Goal: Information Seeking & Learning: Learn about a topic

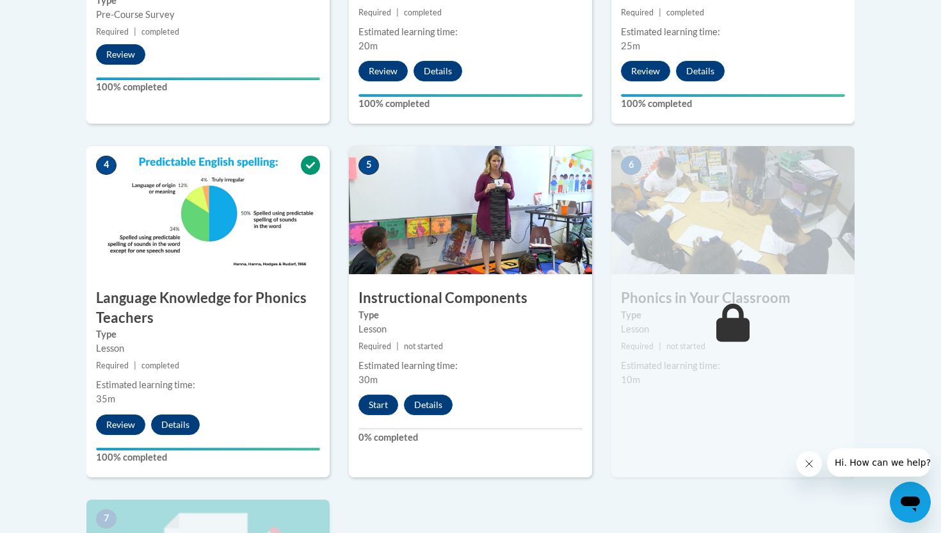
scroll to position [640, 0]
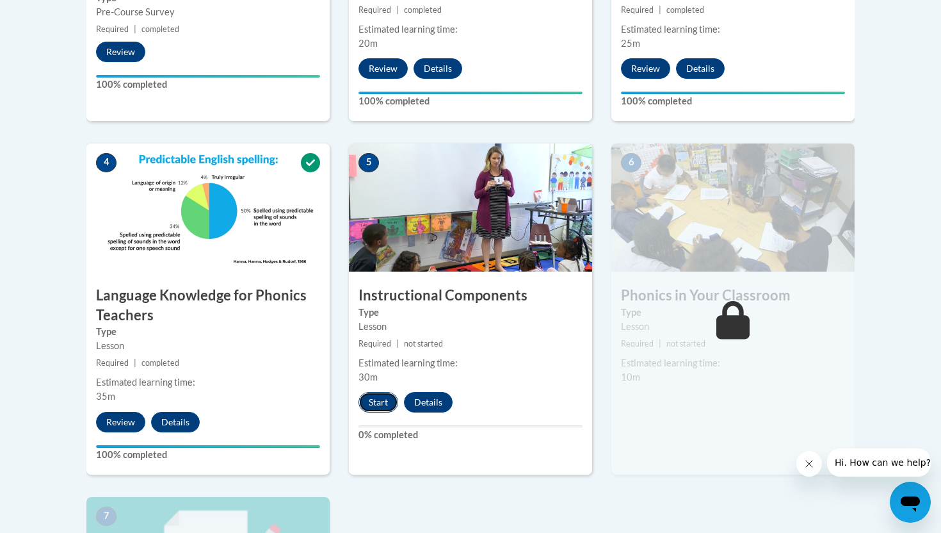
click at [381, 404] on button "Start" at bounding box center [379, 402] width 40 height 20
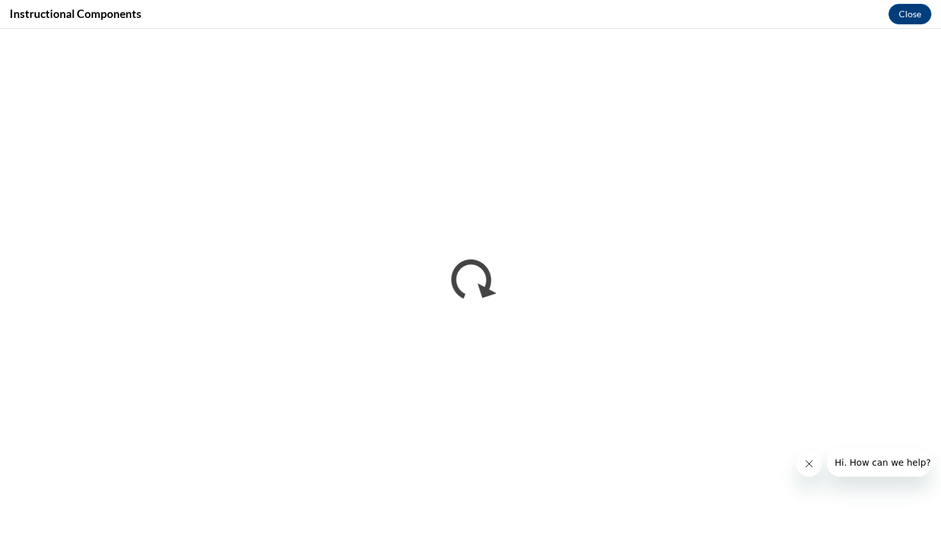
scroll to position [0, 0]
click at [814, 462] on icon "Close message from company" at bounding box center [809, 463] width 10 height 10
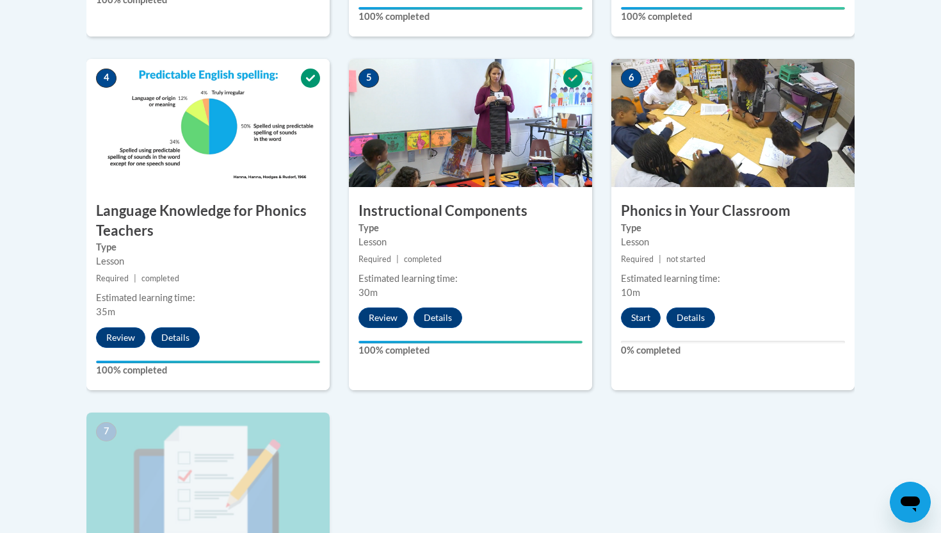
scroll to position [740, 0]
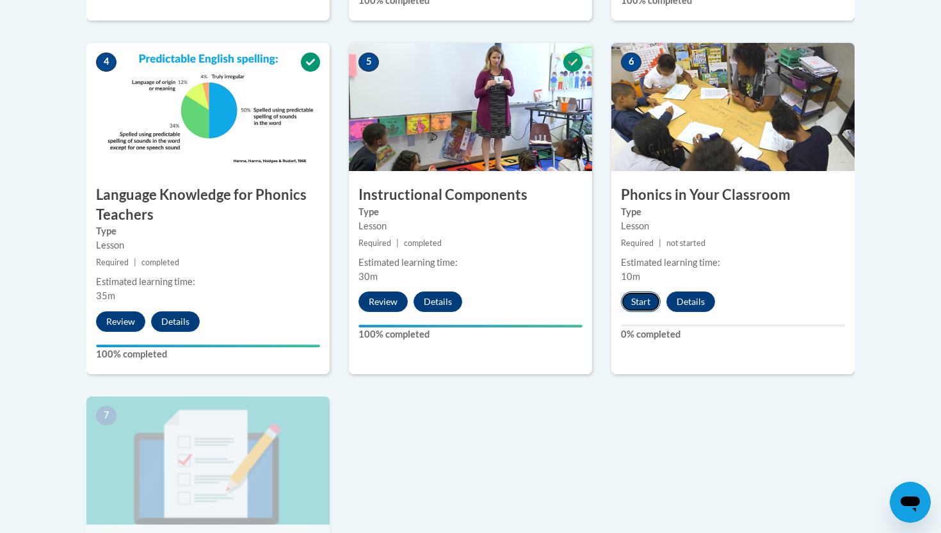
click at [644, 296] on button "Start" at bounding box center [641, 301] width 40 height 20
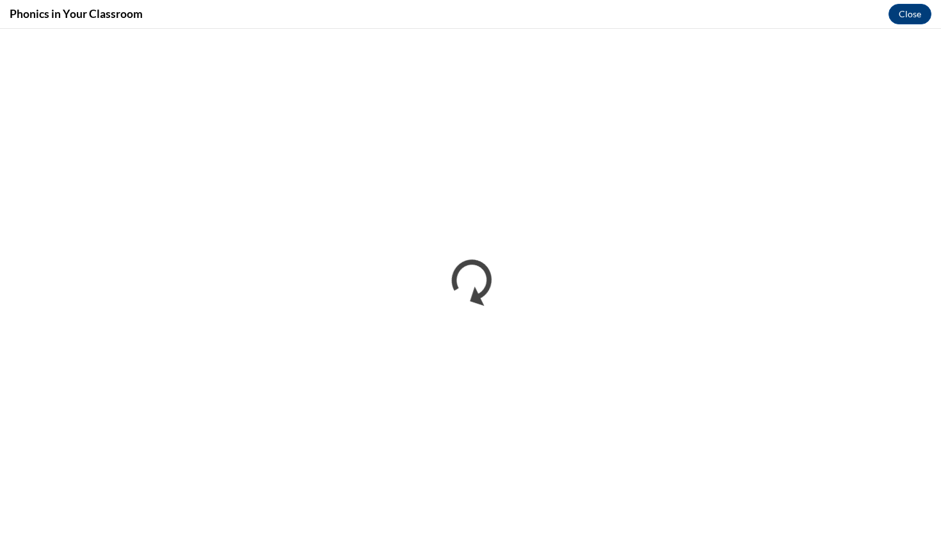
scroll to position [0, 0]
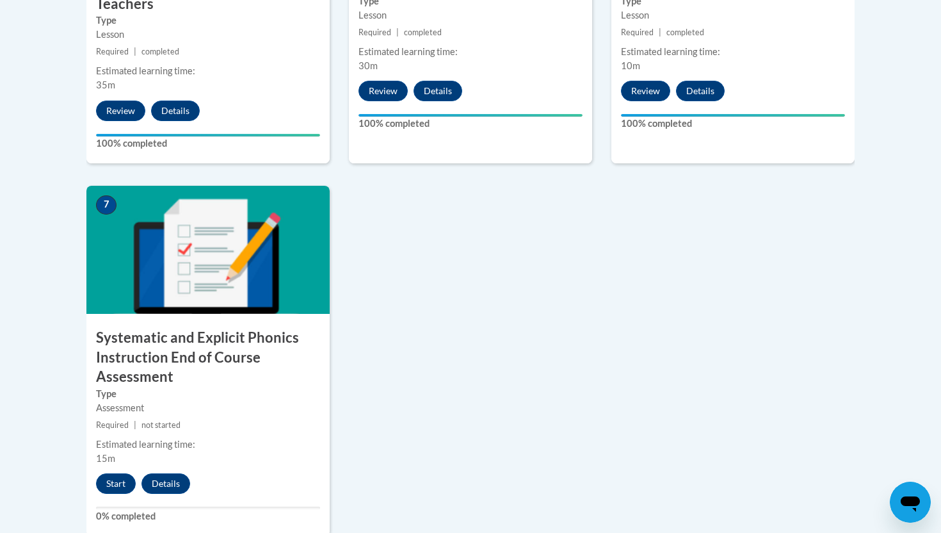
scroll to position [953, 0]
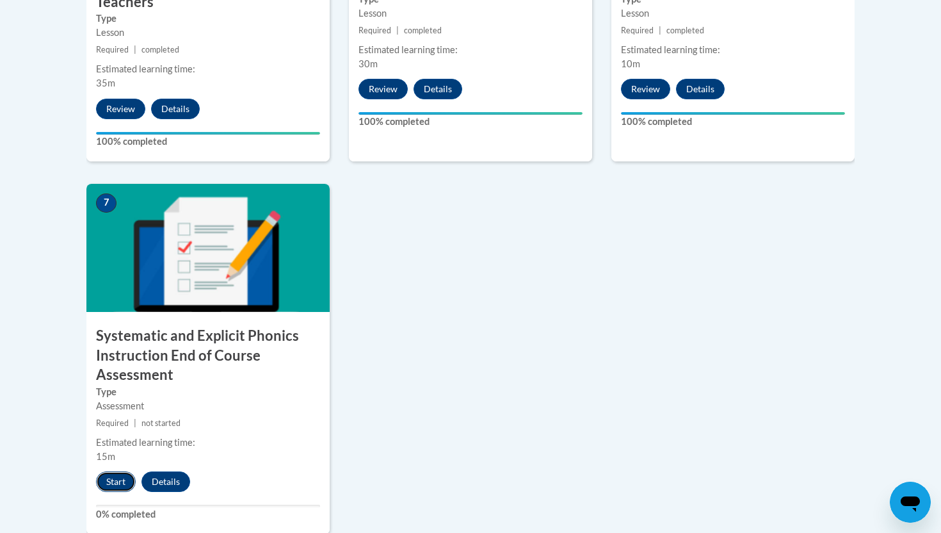
click at [113, 477] on button "Start" at bounding box center [116, 481] width 40 height 20
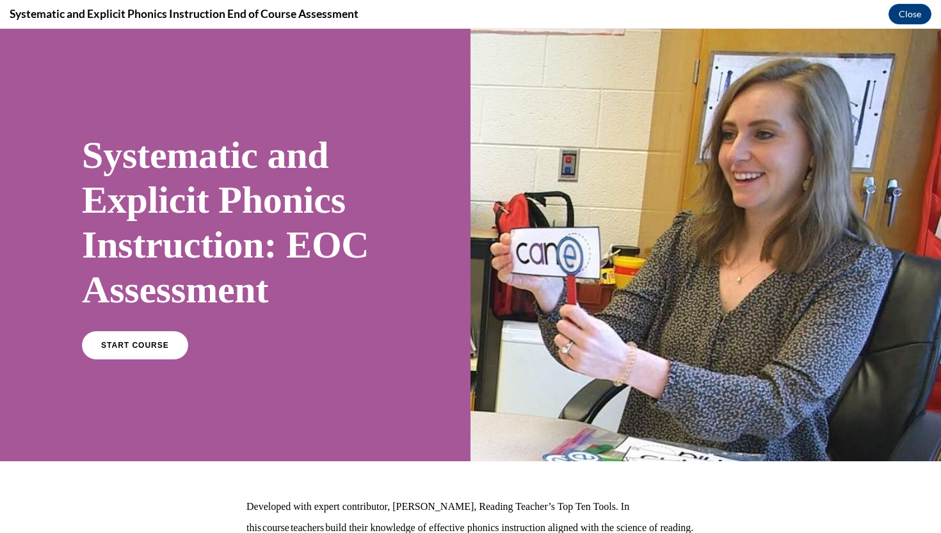
scroll to position [43, 0]
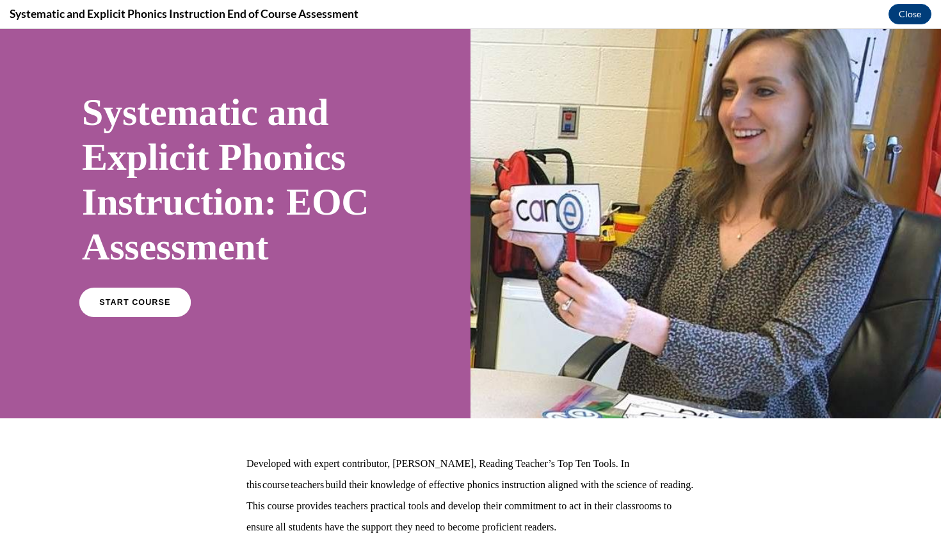
click at [129, 304] on span "START COURSE" at bounding box center [134, 303] width 71 height 10
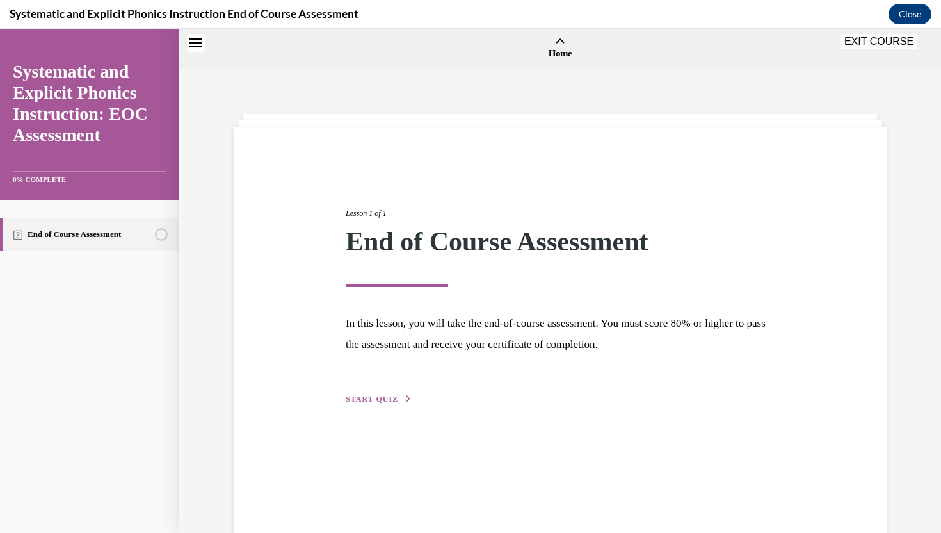
scroll to position [40, 0]
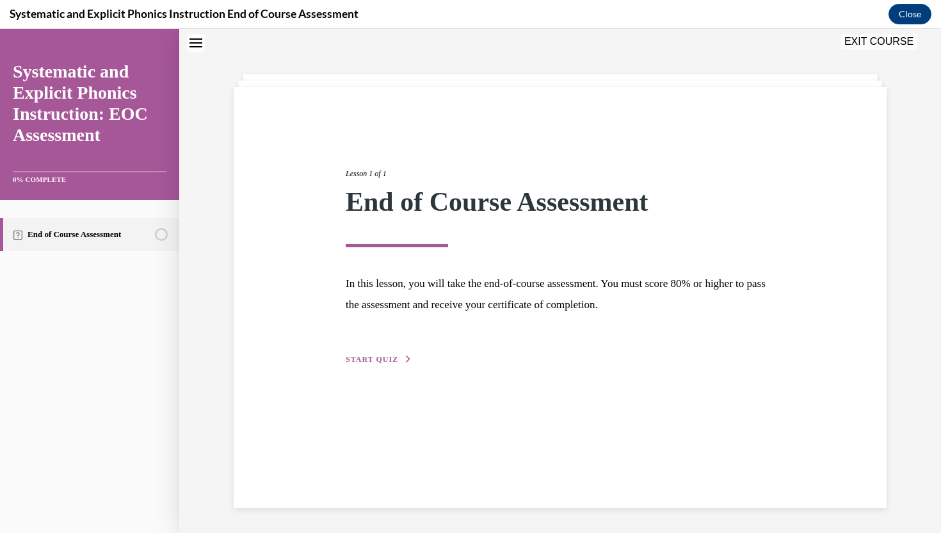
click at [372, 360] on span "START QUIZ" at bounding box center [372, 359] width 53 height 9
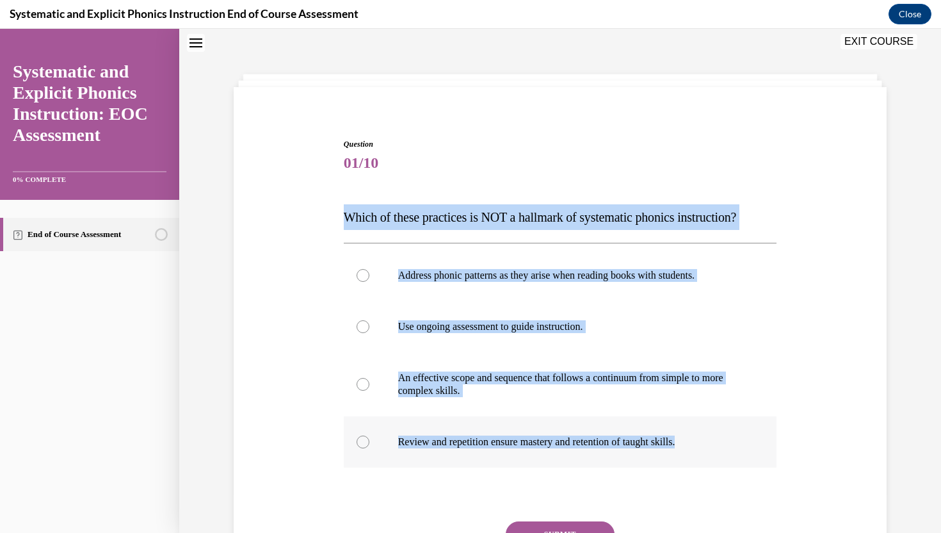
drag, startPoint x: 342, startPoint y: 210, endPoint x: 703, endPoint y: 446, distance: 431.2
click at [703, 446] on div "Question 01/10 Which of these practices is NOT a hallmark of systematic phonics…" at bounding box center [561, 372] width 440 height 507
copy div "Which of these practices is NOT a hallmark of systematic phonics instruction? A…"
click at [444, 273] on p "Address phonic patterns as they arise when reading books with students." at bounding box center [571, 275] width 347 height 13
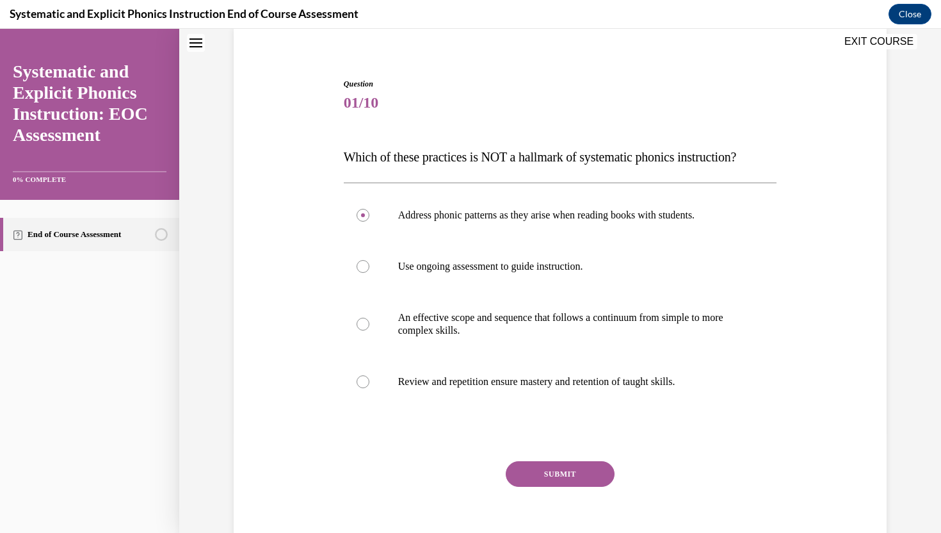
click at [549, 473] on button "SUBMIT" at bounding box center [560, 474] width 109 height 26
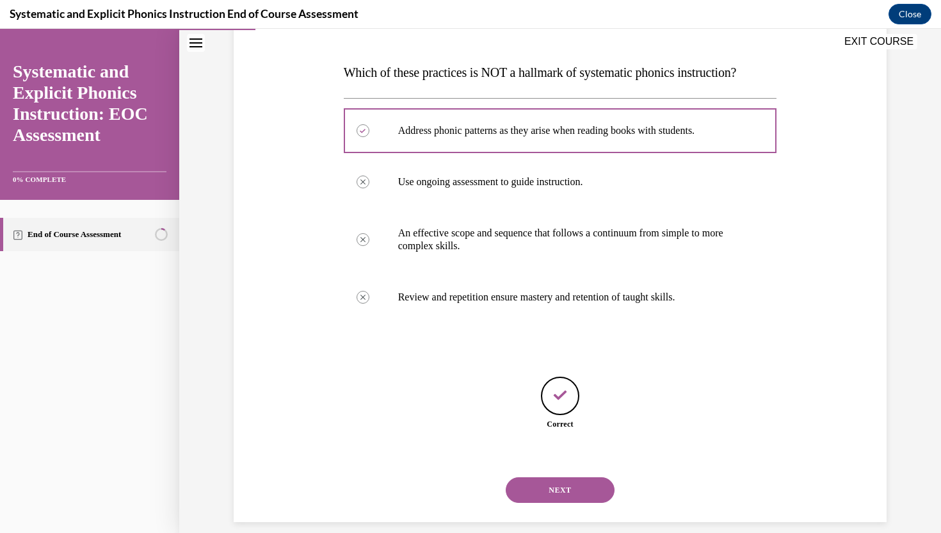
scroll to position [199, 0]
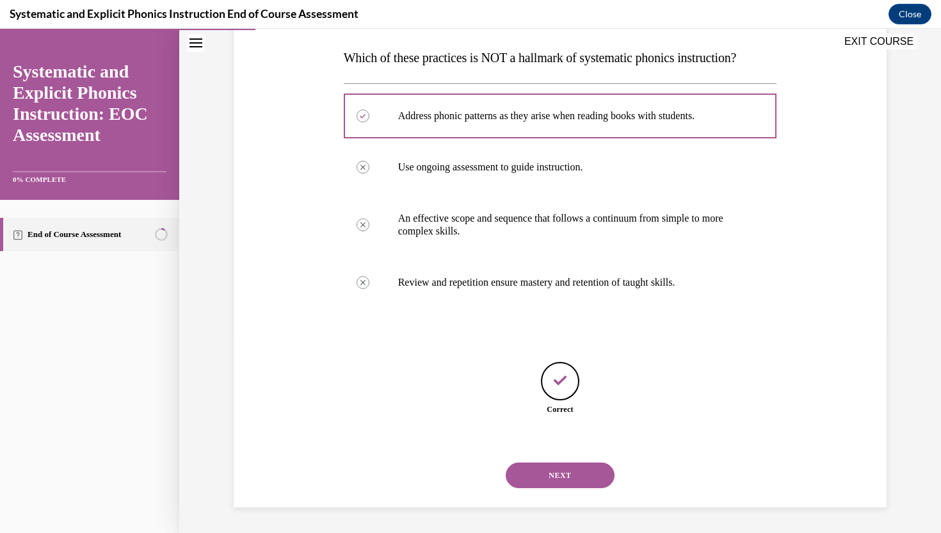
click at [558, 475] on button "NEXT" at bounding box center [560, 475] width 109 height 26
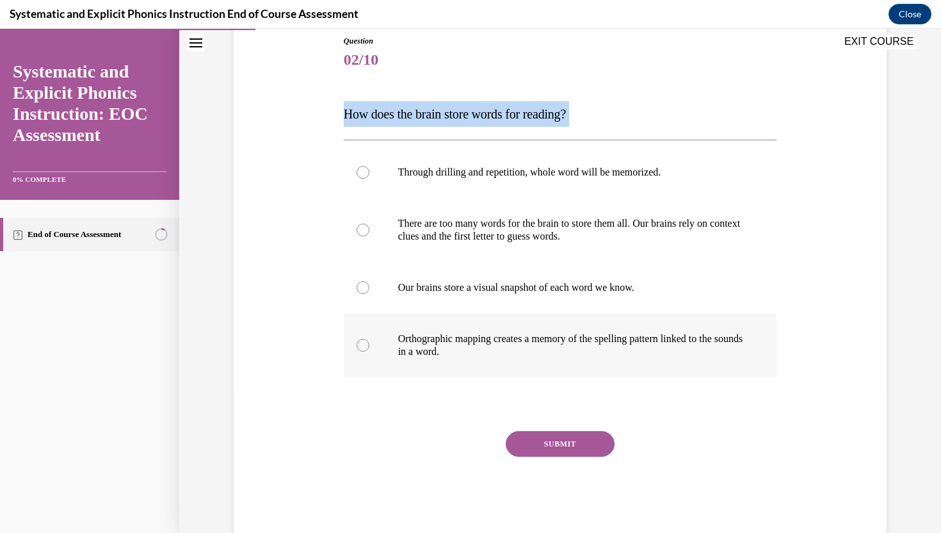
scroll to position [172, 0]
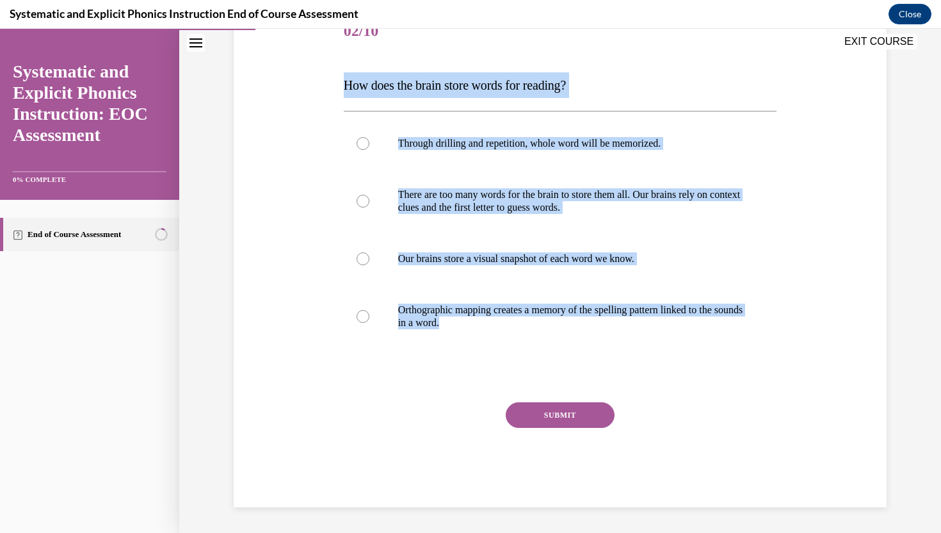
drag, startPoint x: 336, startPoint y: 106, endPoint x: 552, endPoint y: 367, distance: 338.3
click at [552, 367] on div "Question 02/10 How does the brain store words for reading? Through drilling and…" at bounding box center [559, 237] width 659 height 539
copy div "How does the brain store words for reading? Through drilling and repetition, wh…"
click at [431, 318] on p "Orthographic mapping creates a memory of the spelling pattern linked to the sou…" at bounding box center [571, 316] width 347 height 26
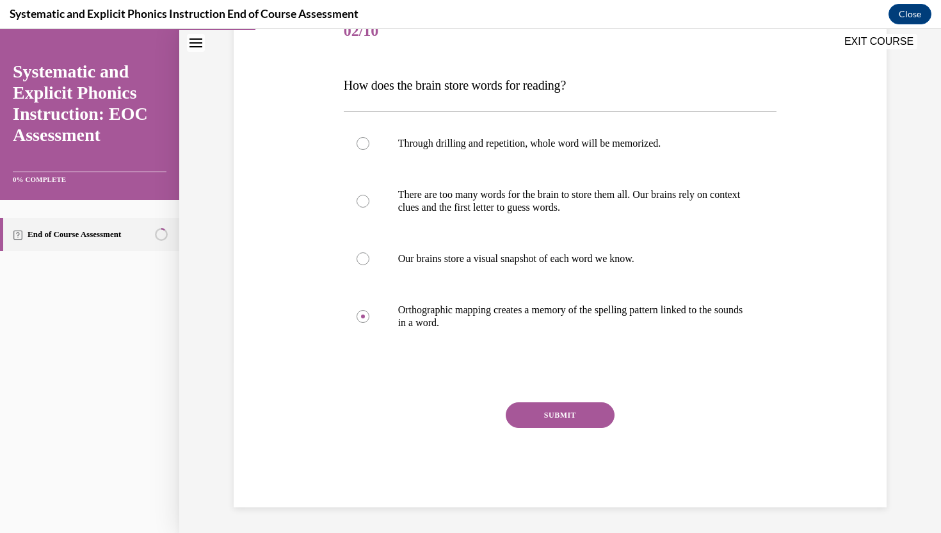
click at [560, 411] on button "SUBMIT" at bounding box center [560, 415] width 109 height 26
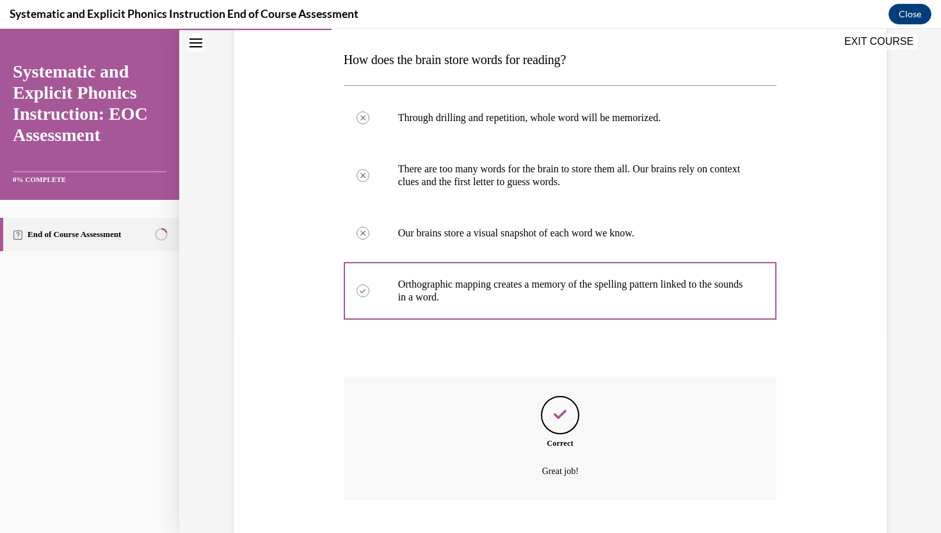
scroll to position [275, 0]
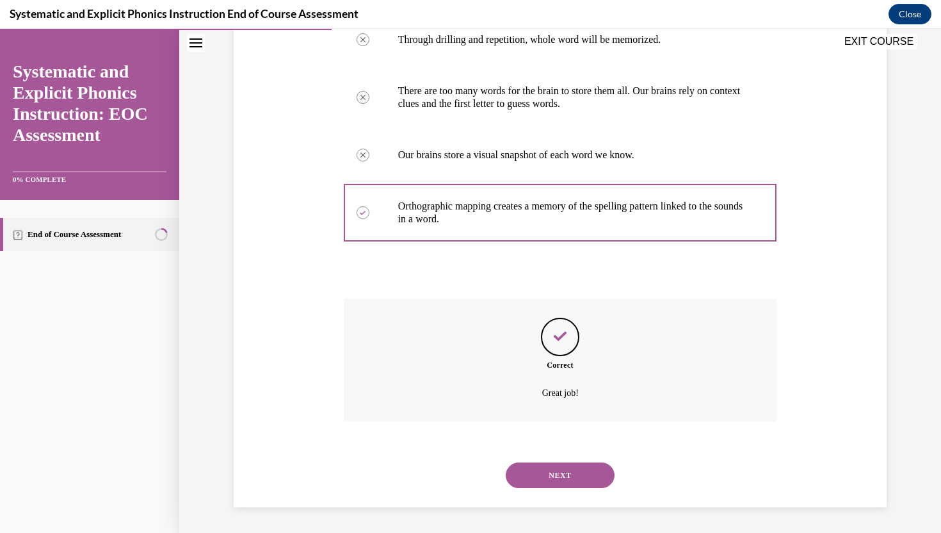
click at [538, 467] on button "NEXT" at bounding box center [560, 475] width 109 height 26
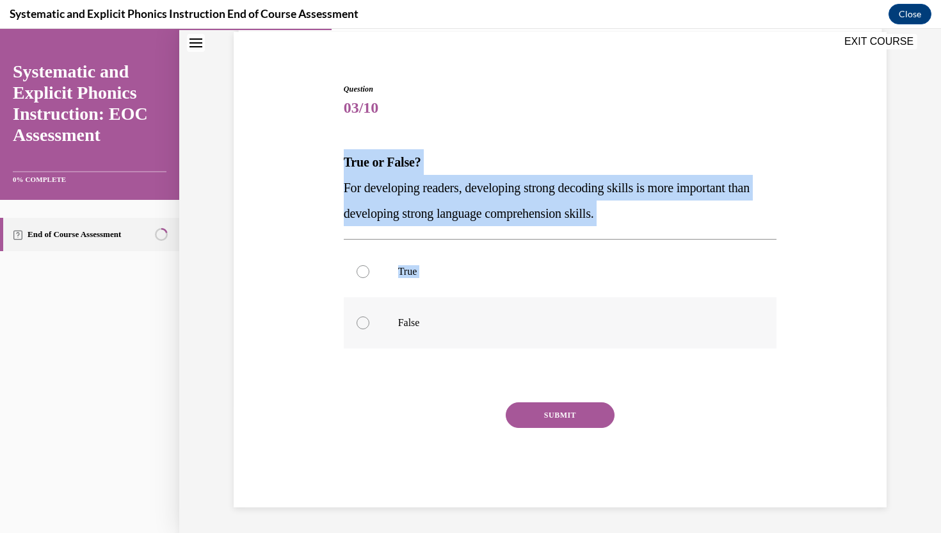
drag, startPoint x: 341, startPoint y: 159, endPoint x: 469, endPoint y: 331, distance: 214.5
click at [469, 331] on div "Question 03/10 True or False? For developing readers, developing strong decodin…" at bounding box center [561, 285] width 440 height 443
copy div "True or False? For developing readers, developing strong decoding skills is mor…"
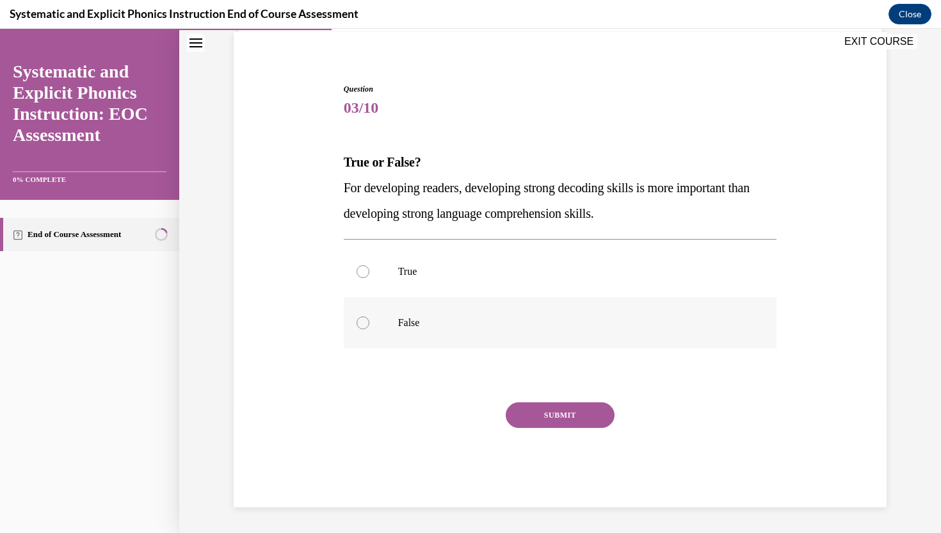
click at [416, 316] on p "False" at bounding box center [571, 322] width 347 height 13
click at [543, 418] on button "SUBMIT" at bounding box center [560, 415] width 109 height 26
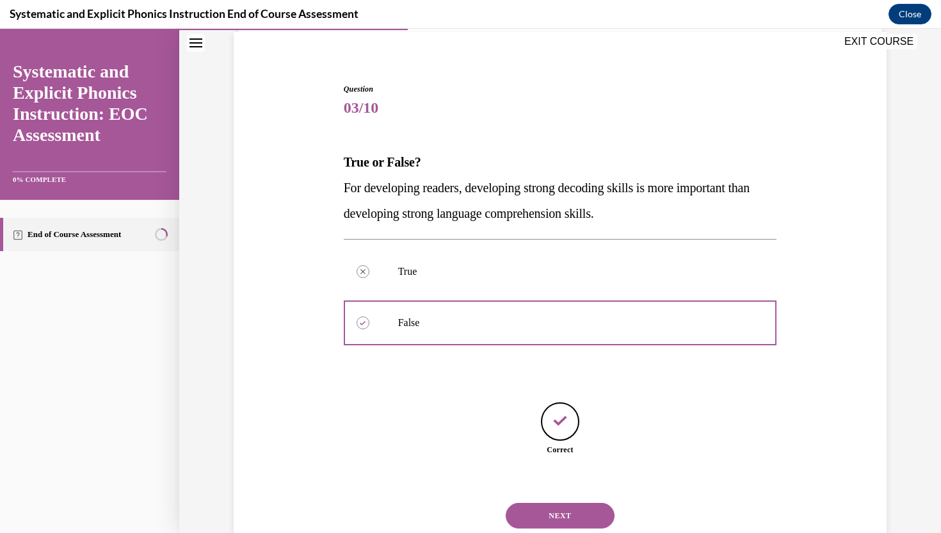
scroll to position [135, 0]
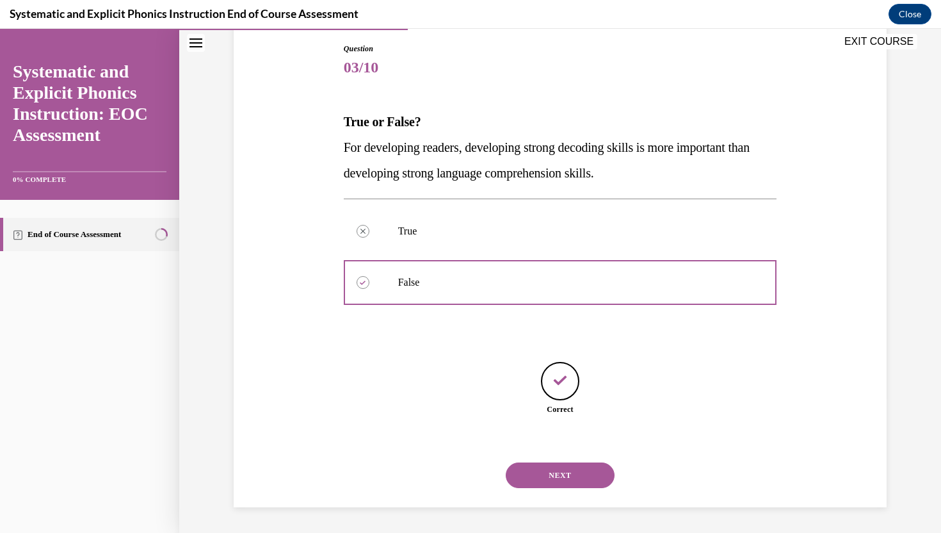
click at [553, 474] on button "NEXT" at bounding box center [560, 475] width 109 height 26
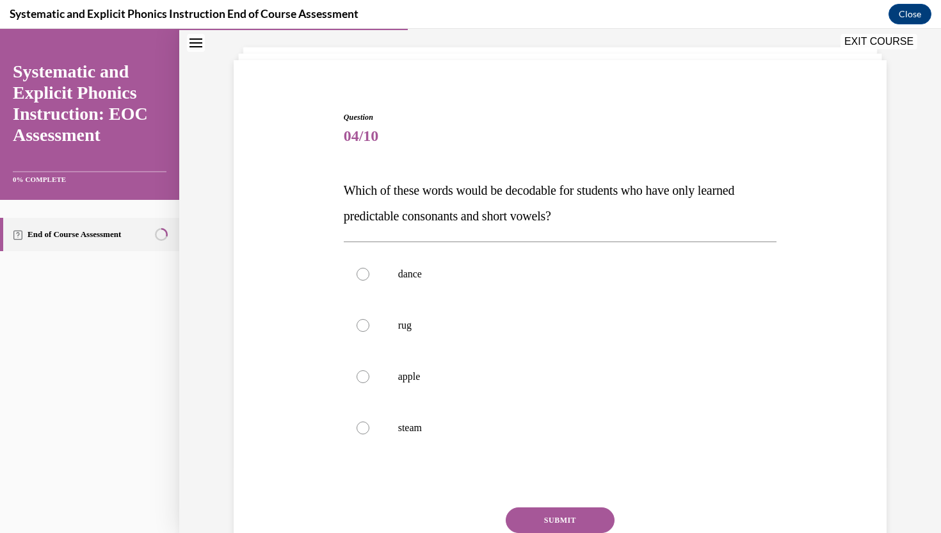
scroll to position [122, 0]
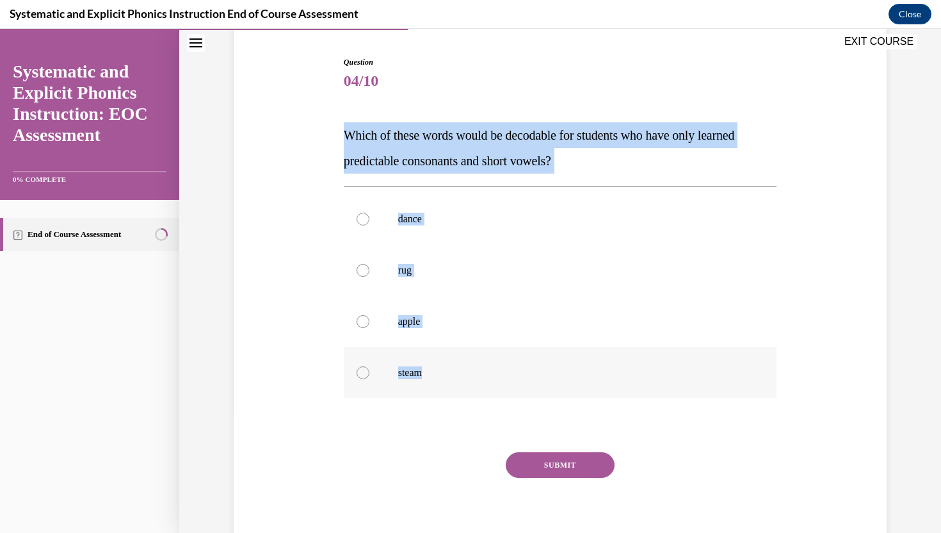
drag, startPoint x: 343, startPoint y: 127, endPoint x: 433, endPoint y: 371, distance: 259.7
click at [434, 371] on div "Question 04/10 Which of these words would be decodable for students who have on…" at bounding box center [561, 297] width 440 height 520
copy div "Which of these words would be decodable for students who have only learned pred…"
click at [435, 265] on p "rug" at bounding box center [571, 270] width 347 height 13
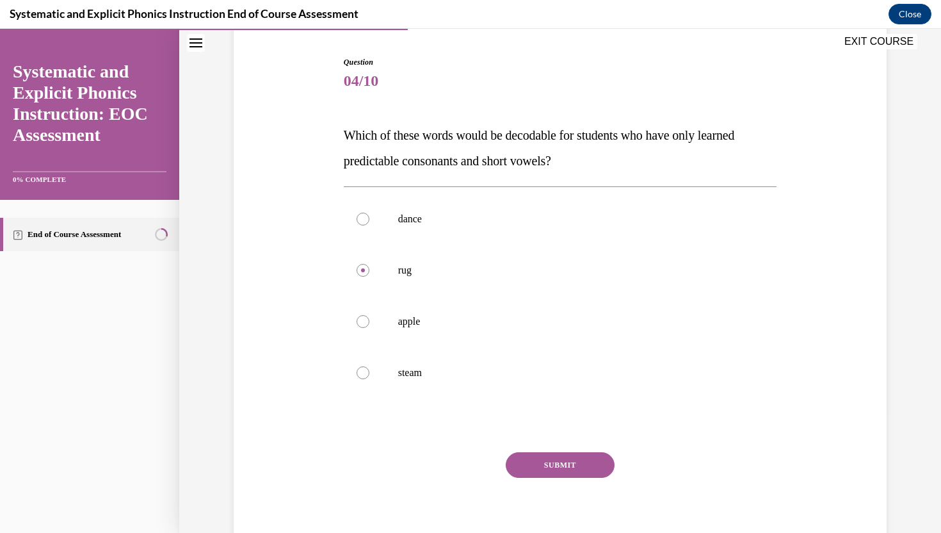
click at [526, 464] on button "SUBMIT" at bounding box center [560, 465] width 109 height 26
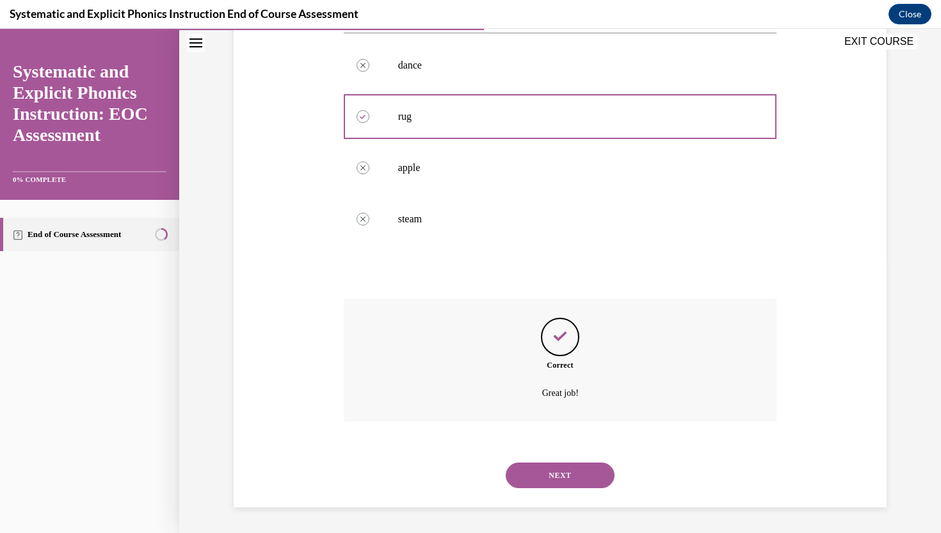
click at [545, 479] on button "NEXT" at bounding box center [560, 475] width 109 height 26
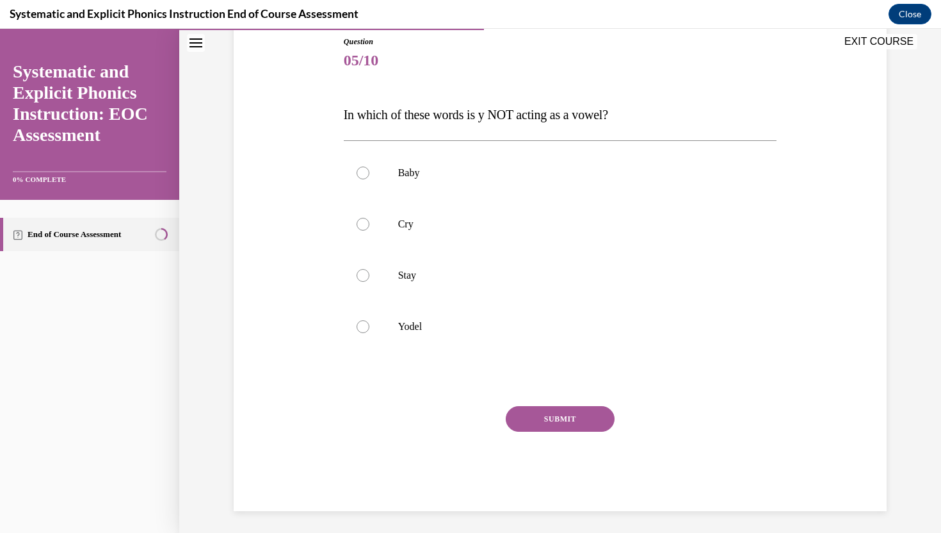
click at [337, 104] on div "Question 05/10 In which of these words is y NOT acting as a vowel? Baby Cry Sta…" at bounding box center [559, 253] width 659 height 513
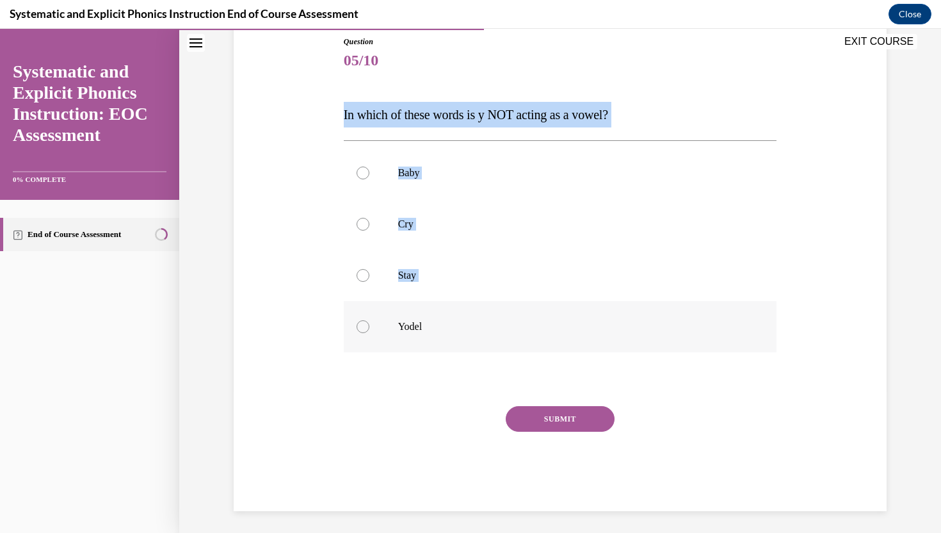
drag, startPoint x: 337, startPoint y: 106, endPoint x: 437, endPoint y: 333, distance: 247.7
click at [437, 333] on div "Question 05/10 In which of these words is y NOT acting as a vowel? Baby Cry Sta…" at bounding box center [559, 253] width 659 height 513
copy div "In which of these words is y NOT acting as a vowel? Baby Cry Stay"
click at [439, 318] on div at bounding box center [560, 326] width 433 height 51
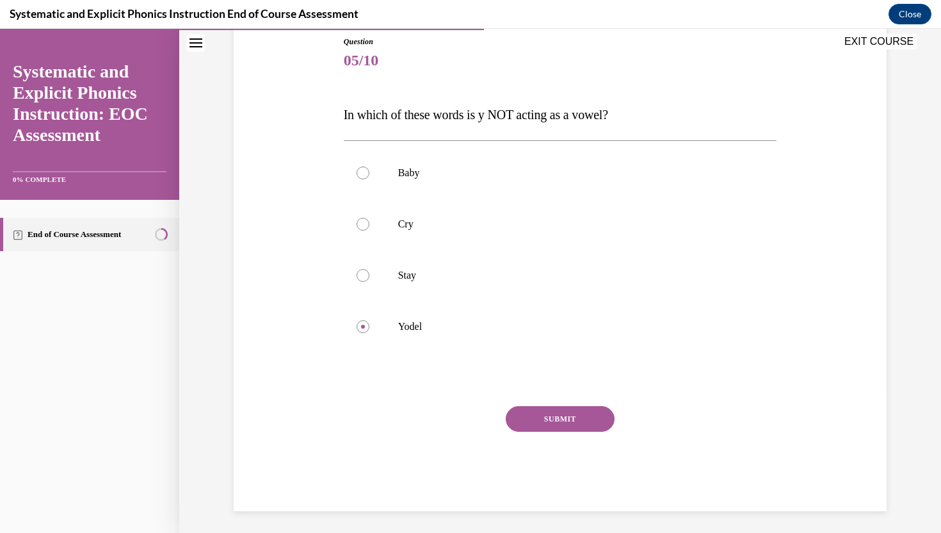
click at [527, 418] on button "SUBMIT" at bounding box center [560, 419] width 109 height 26
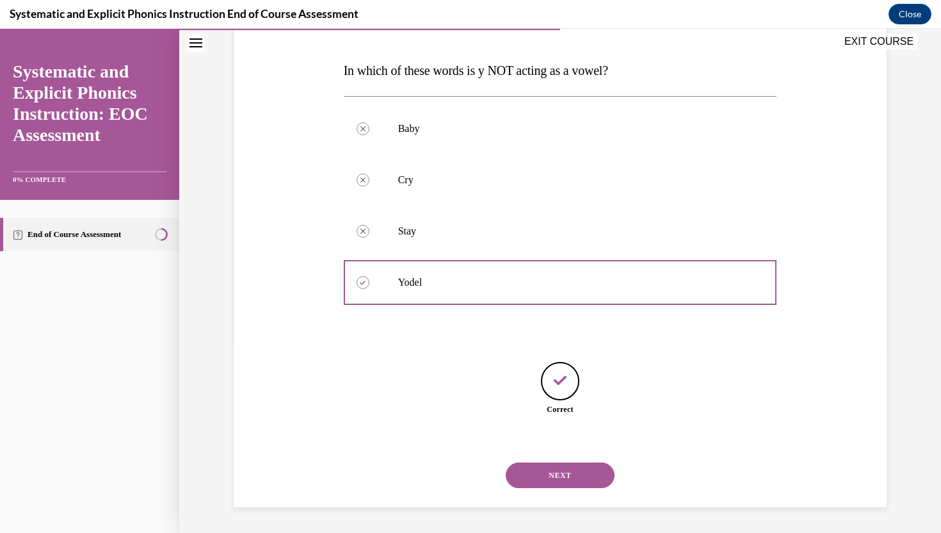
click at [547, 476] on button "NEXT" at bounding box center [560, 475] width 109 height 26
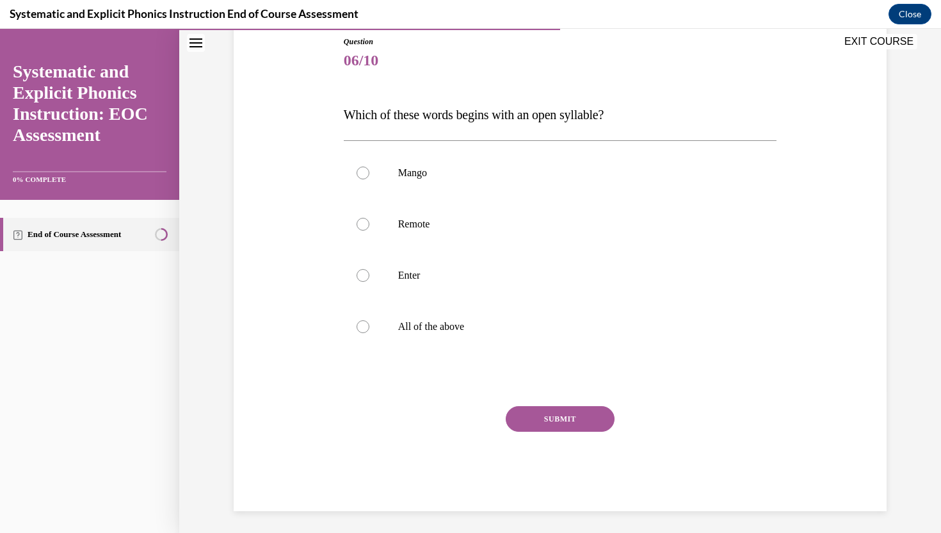
scroll to position [146, 0]
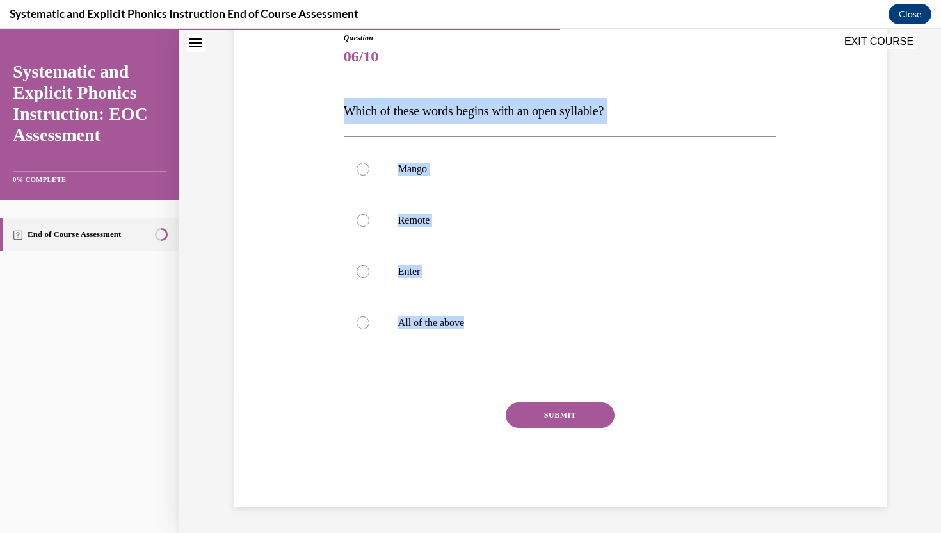
drag, startPoint x: 343, startPoint y: 109, endPoint x: 517, endPoint y: 365, distance: 309.7
click at [517, 365] on div "Question 06/10 Which of these words begins with an open syllable? Mango Remote …" at bounding box center [560, 269] width 433 height 475
copy div "Which of these words begins with an open syllable? Mango Remote Enter All of th…"
click at [421, 227] on div at bounding box center [560, 220] width 433 height 51
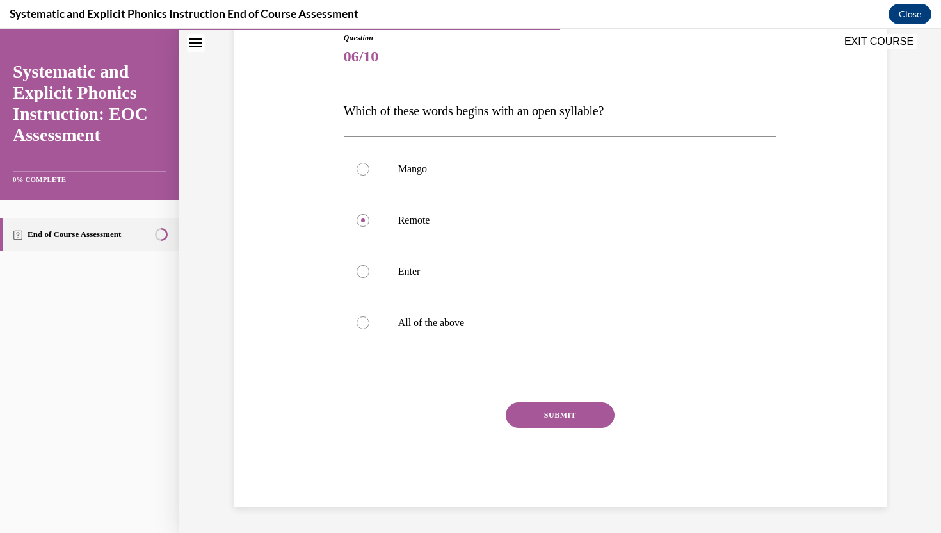
click at [544, 418] on button "SUBMIT" at bounding box center [560, 415] width 109 height 26
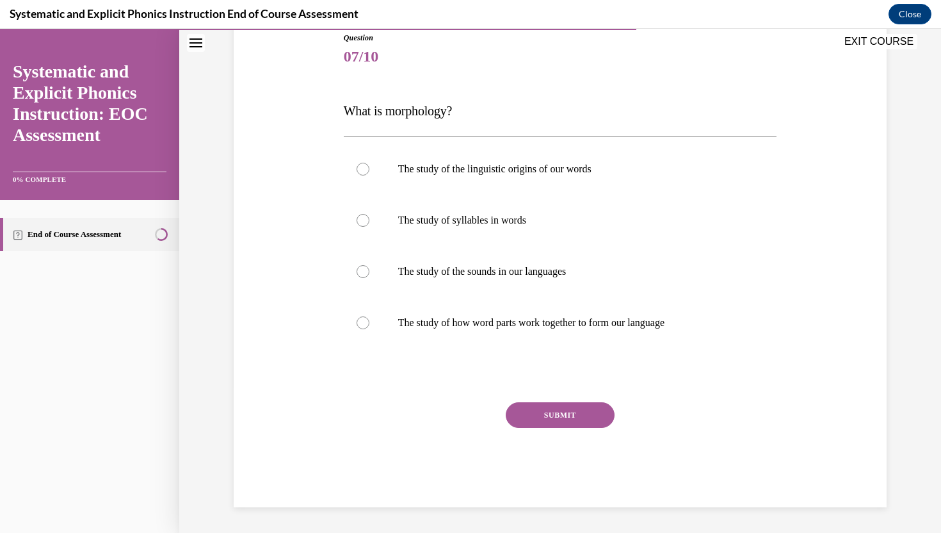
scroll to position [142, 0]
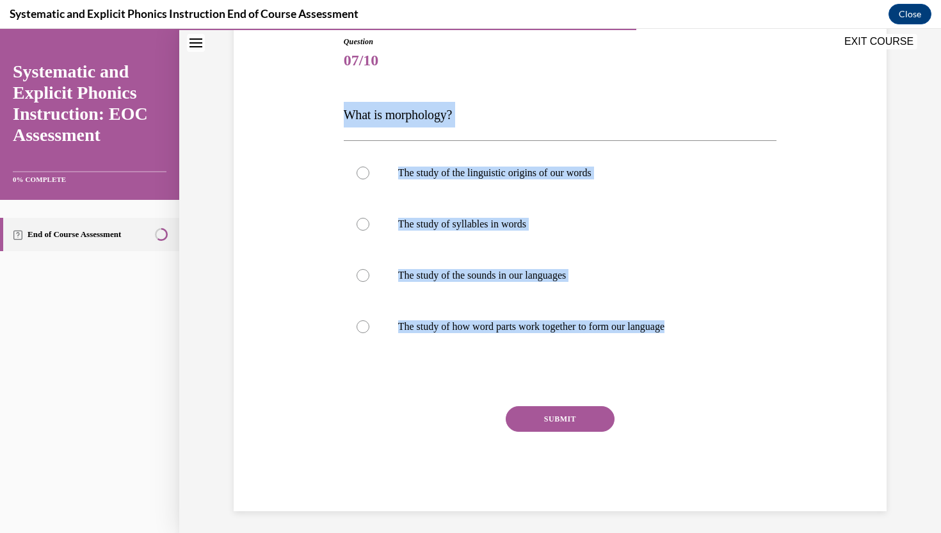
drag, startPoint x: 344, startPoint y: 106, endPoint x: 702, endPoint y: 375, distance: 448.1
click at [702, 375] on div "Question 07/10 What is morphology? The study of the linguistic origins of our w…" at bounding box center [560, 273] width 433 height 475
copy div "What is morphology? The study of the linguistic origins of our words The study …"
click at [513, 314] on div at bounding box center [560, 326] width 433 height 51
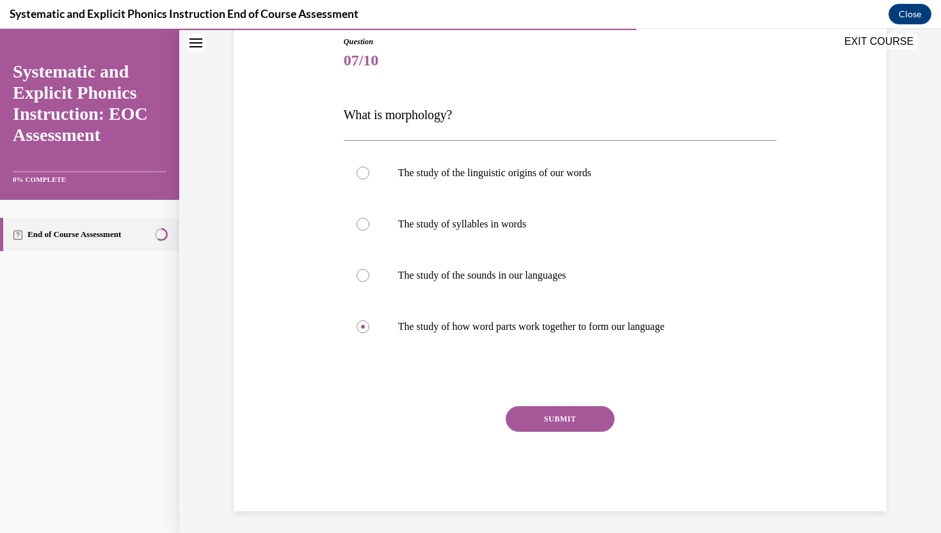
click at [542, 410] on button "SUBMIT" at bounding box center [560, 419] width 109 height 26
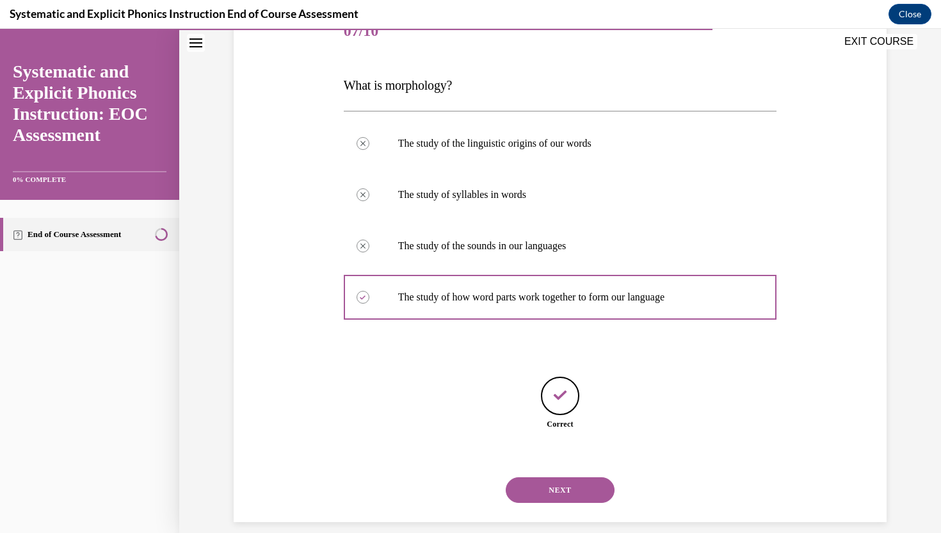
click at [553, 479] on button "NEXT" at bounding box center [560, 490] width 109 height 26
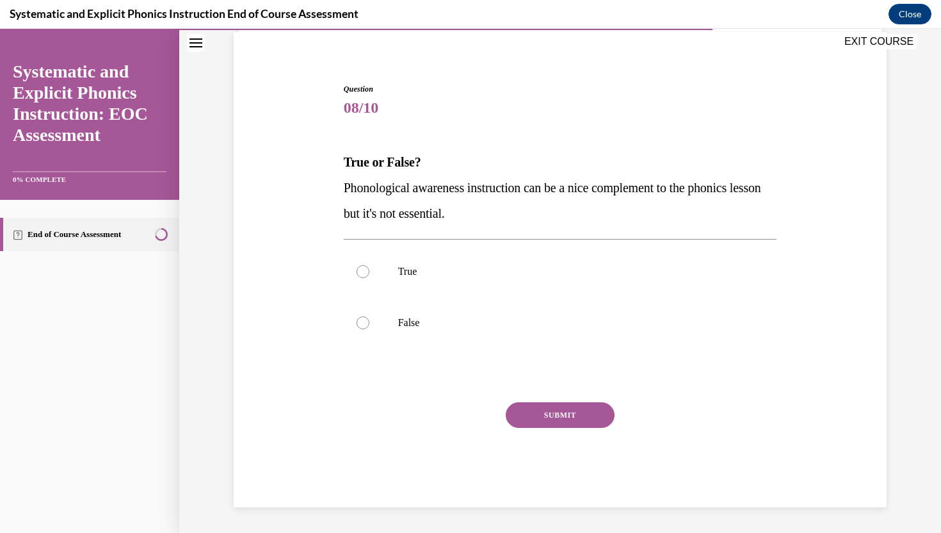
scroll to position [95, 0]
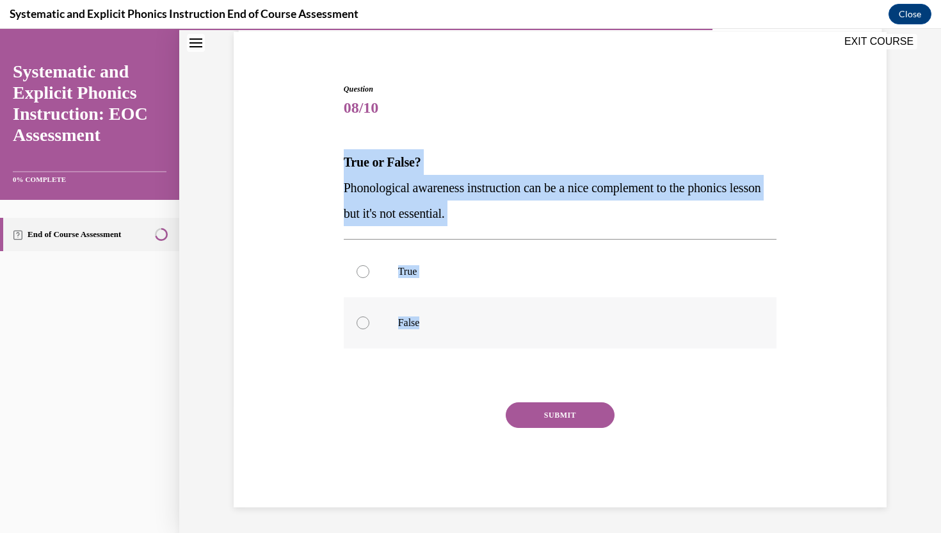
drag, startPoint x: 342, startPoint y: 153, endPoint x: 443, endPoint y: 323, distance: 198.1
click at [443, 323] on div "Question 08/10 True or False? Phonological awareness instruction can be a nice …" at bounding box center [561, 285] width 440 height 443
copy div "True or False? Phonological awareness instruction can be a nice complement to t…"
click at [426, 325] on p "False" at bounding box center [571, 322] width 347 height 13
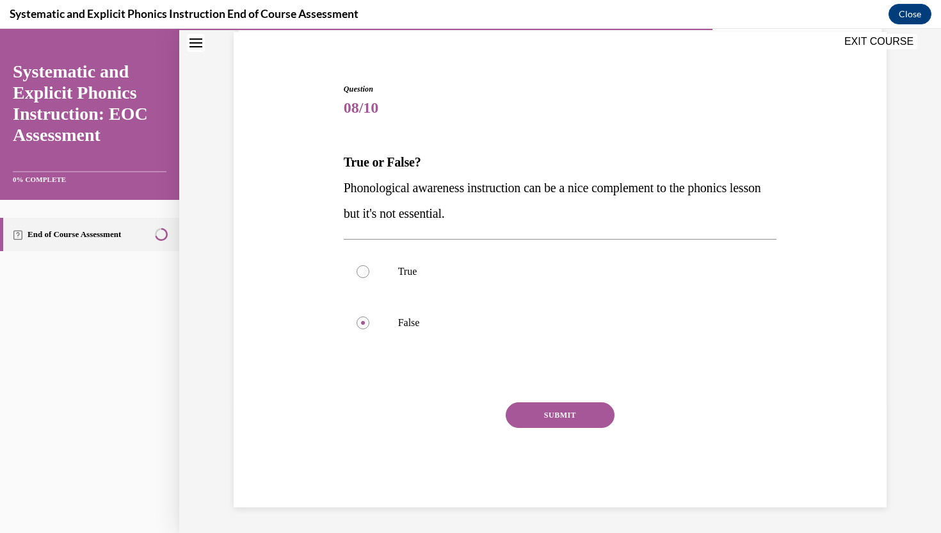
click at [533, 413] on button "SUBMIT" at bounding box center [560, 415] width 109 height 26
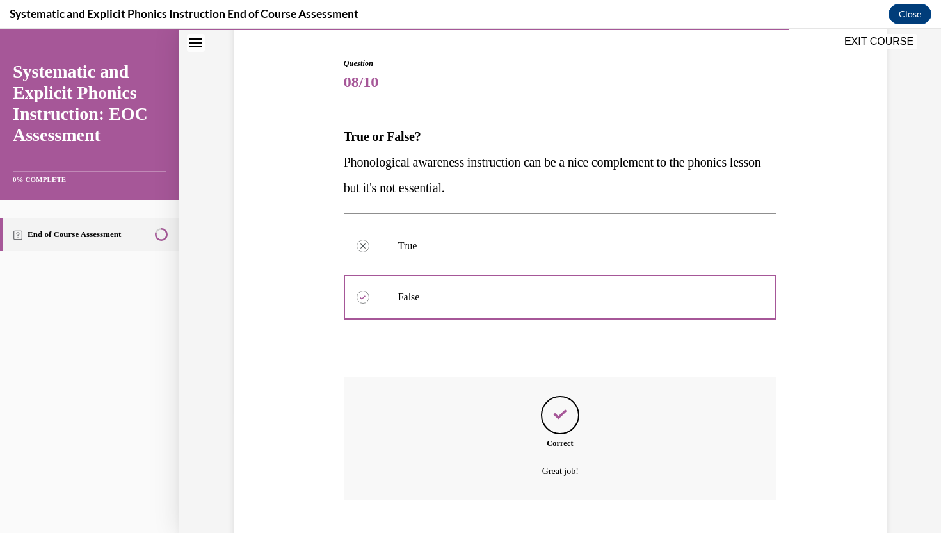
scroll to position [198, 0]
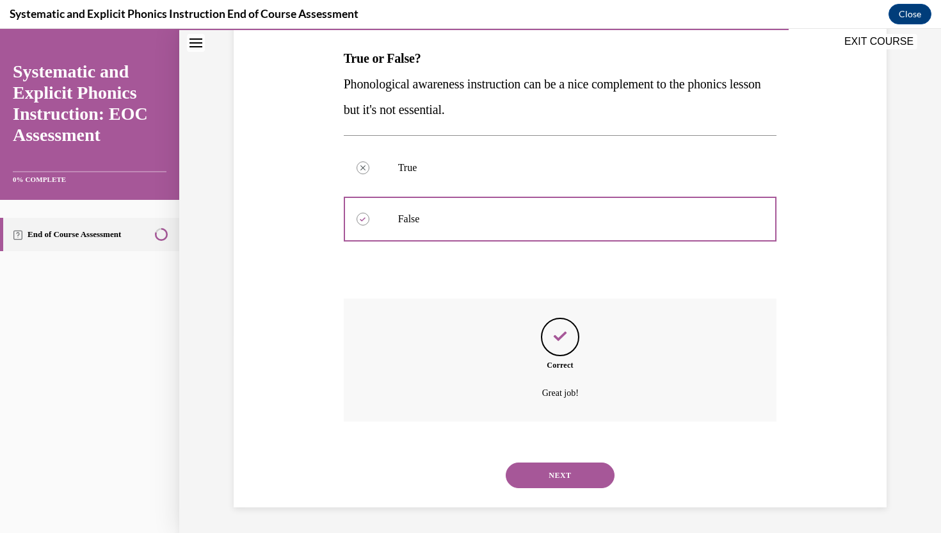
click at [553, 474] on button "NEXT" at bounding box center [560, 475] width 109 height 26
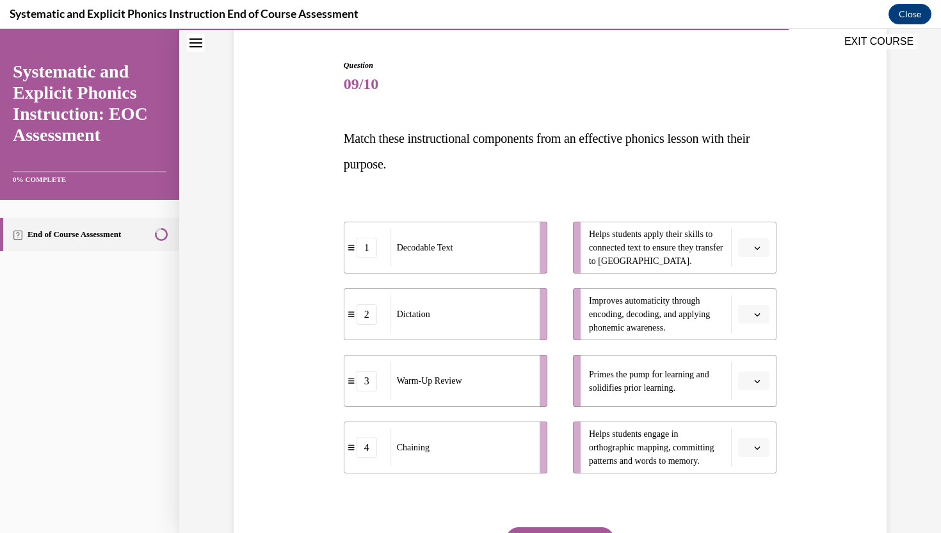
scroll to position [113, 0]
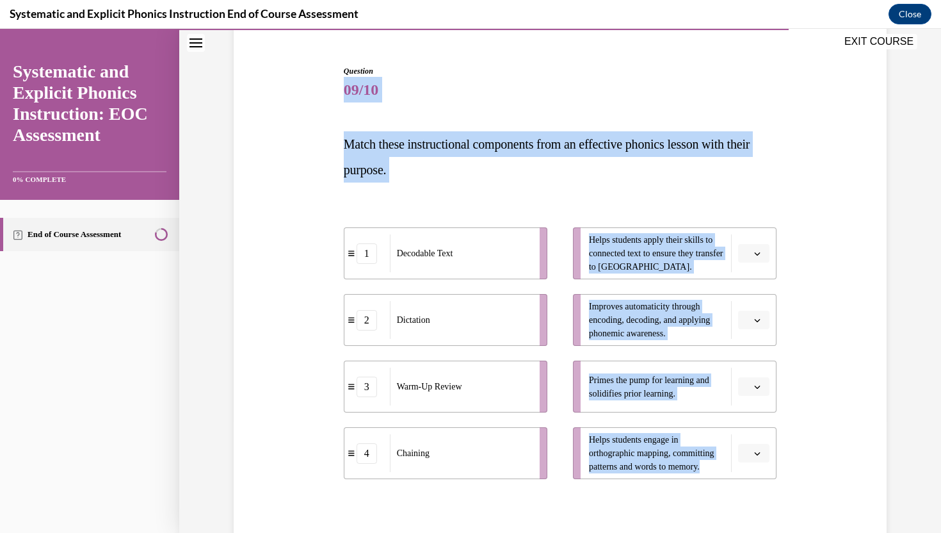
drag, startPoint x: 339, startPoint y: 88, endPoint x: 758, endPoint y: 490, distance: 580.5
click at [758, 490] on div "Question 09/10 Match these instructional components from an effective phonics l…" at bounding box center [559, 332] width 659 height 611
click at [828, 458] on div "Question 09/10 Match these instructional components from an effective phonics l…" at bounding box center [559, 332] width 659 height 611
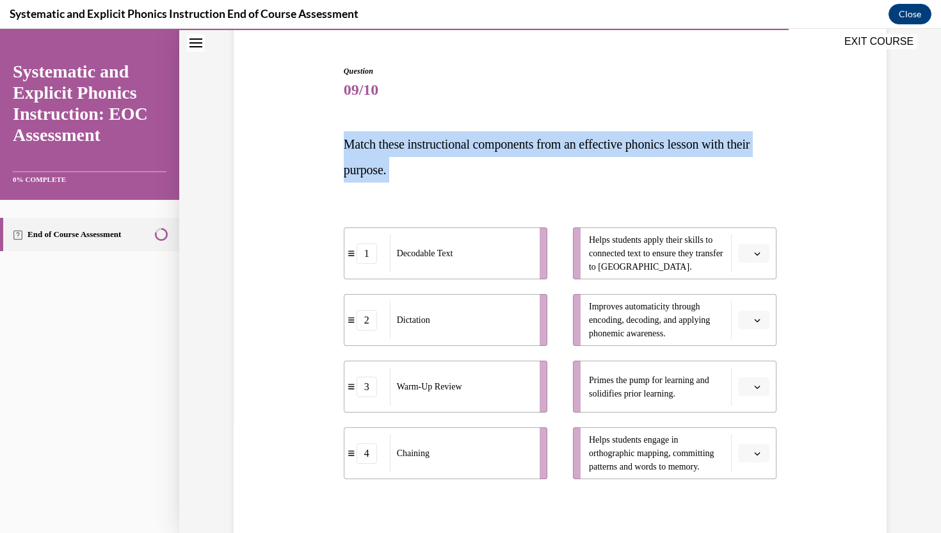
drag, startPoint x: 314, startPoint y: 137, endPoint x: 373, endPoint y: 202, distance: 87.5
click at [373, 202] on div "Question 09/10 Match these instructional components from an effective phonics l…" at bounding box center [559, 332] width 659 height 611
click at [600, 172] on p "Match these instructional components from an effective phonics lesson with thei…" at bounding box center [560, 156] width 433 height 51
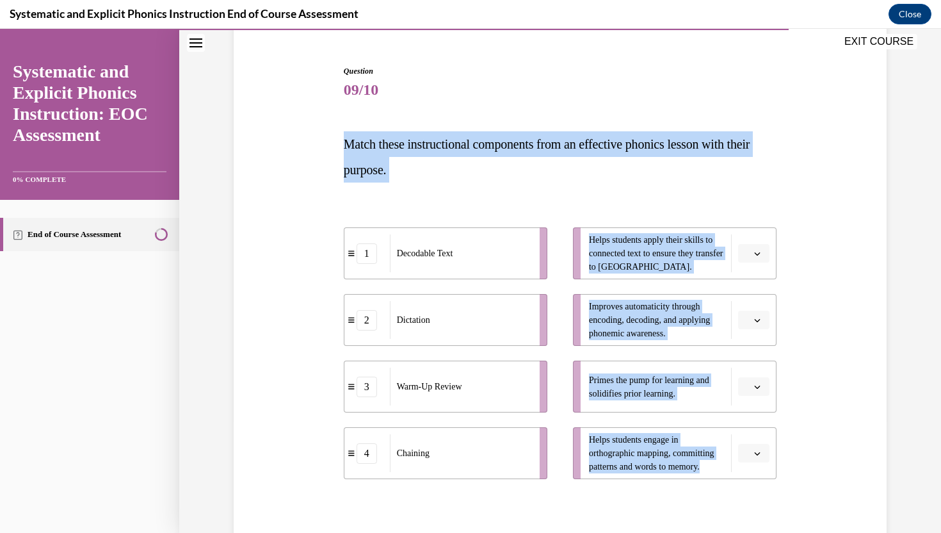
drag, startPoint x: 337, startPoint y: 143, endPoint x: 757, endPoint y: 491, distance: 546.1
click at [757, 491] on div "Question 09/10 Match these instructional components from an effective phonics l…" at bounding box center [559, 332] width 659 height 611
copy div "Match these instructional components from an effective phonics lesson with thei…"
click at [753, 252] on span "button" at bounding box center [757, 253] width 9 height 9
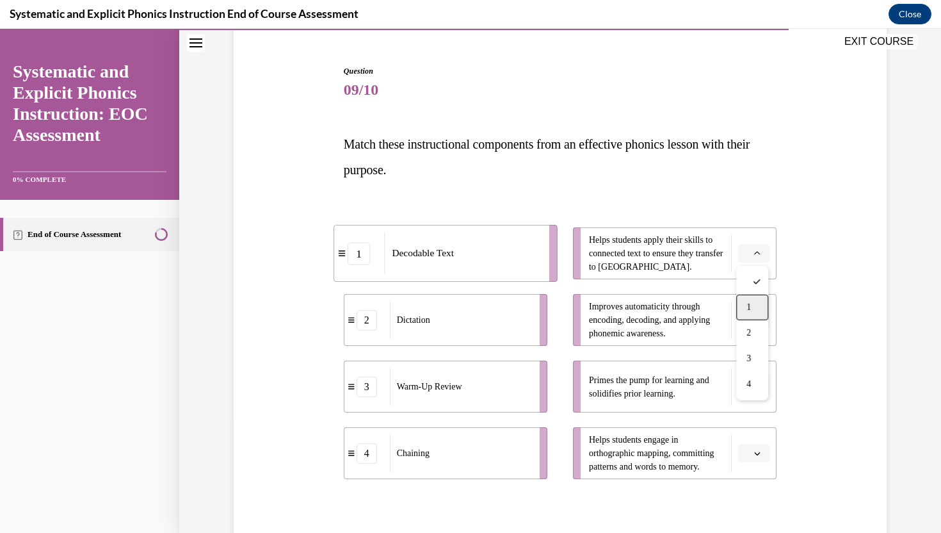
click at [745, 303] on div "1" at bounding box center [752, 308] width 32 height 26
click at [748, 314] on span "Please select an option" at bounding box center [748, 320] width 4 height 13
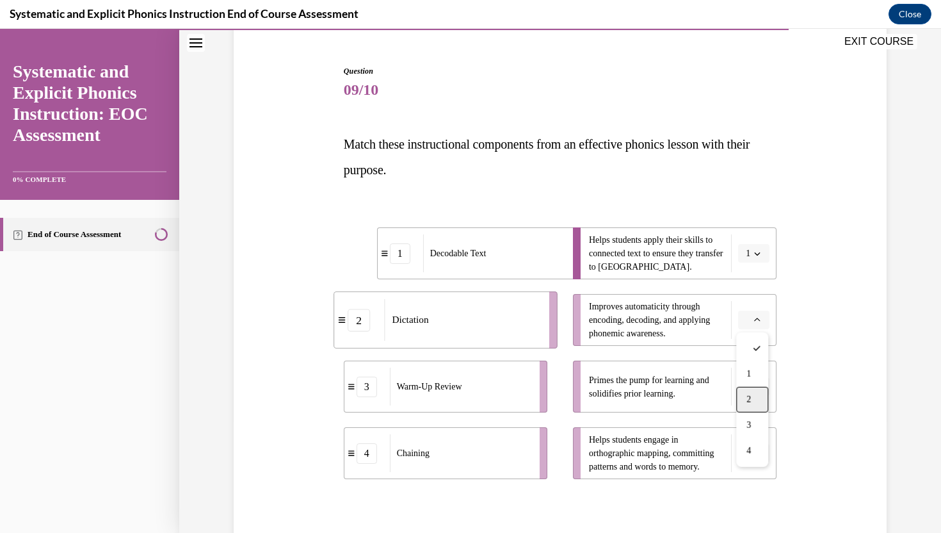
click at [760, 397] on div "2" at bounding box center [752, 400] width 32 height 26
click at [760, 385] on icon "button" at bounding box center [757, 387] width 6 height 6
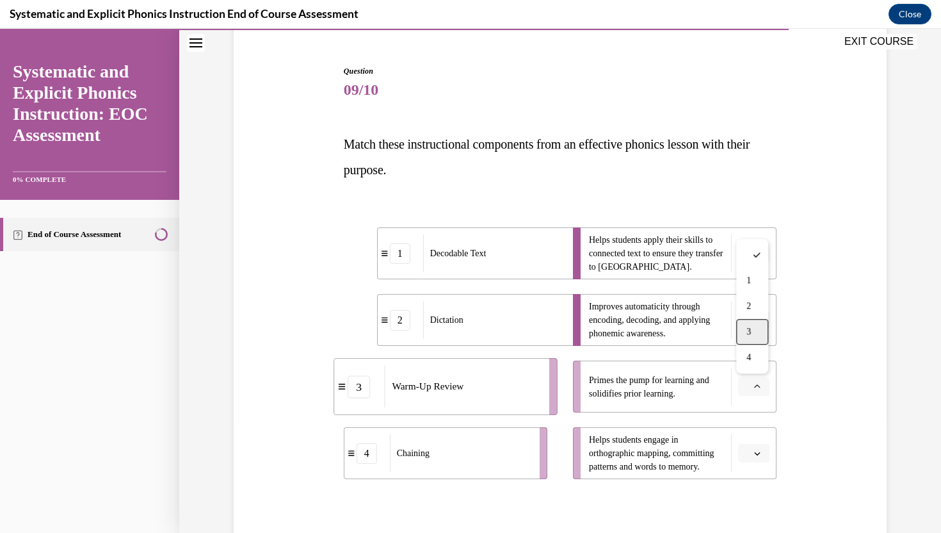
click at [747, 337] on span "3" at bounding box center [749, 332] width 4 height 10
click at [764, 459] on button "button" at bounding box center [753, 453] width 31 height 19
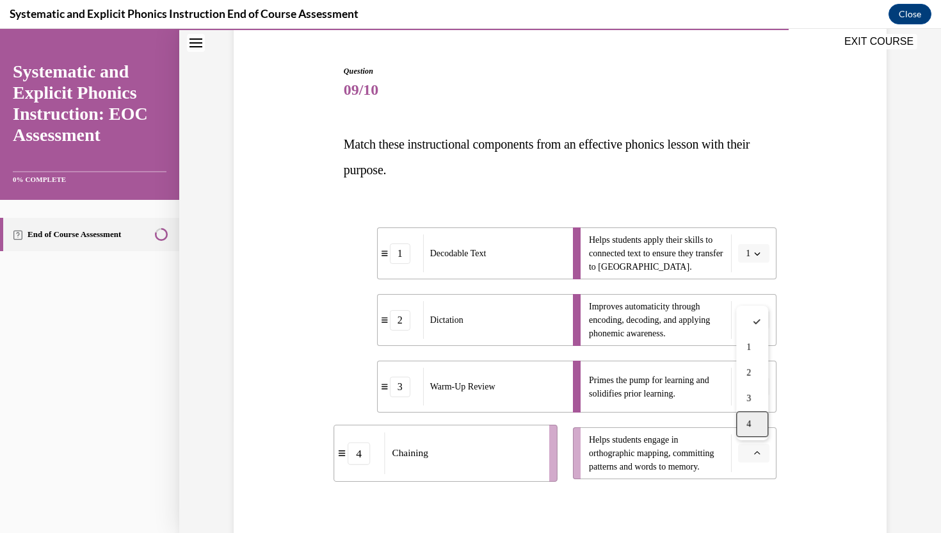
click at [754, 423] on div "4" at bounding box center [752, 424] width 32 height 26
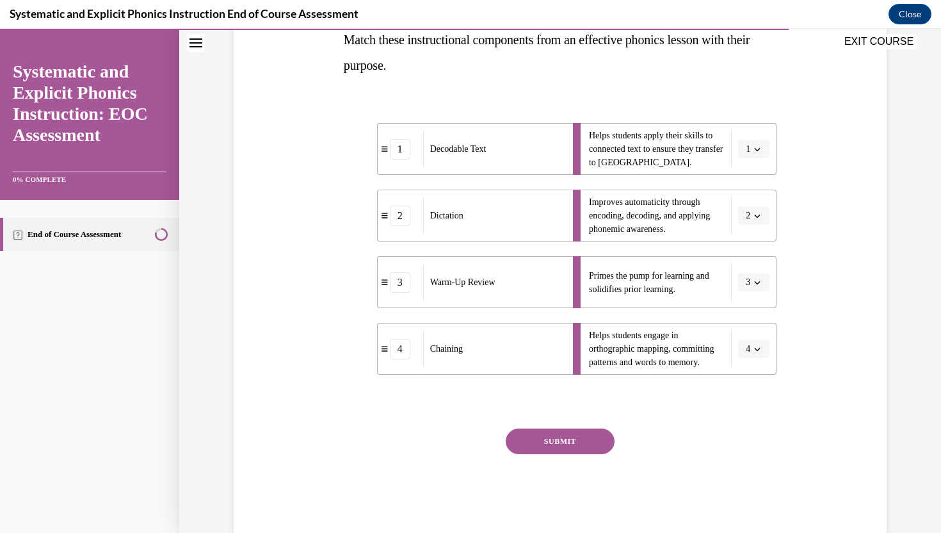
click at [570, 444] on button "SUBMIT" at bounding box center [560, 441] width 109 height 26
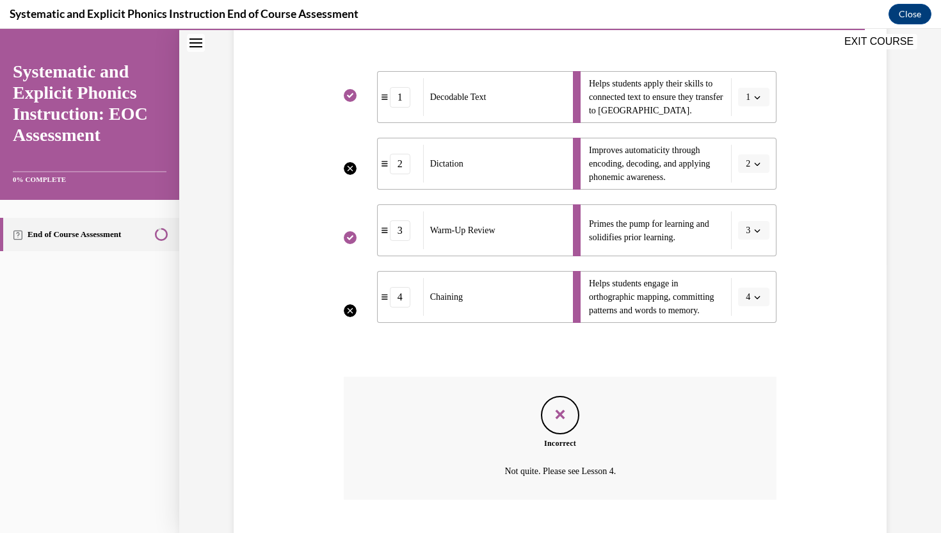
scroll to position [347, 0]
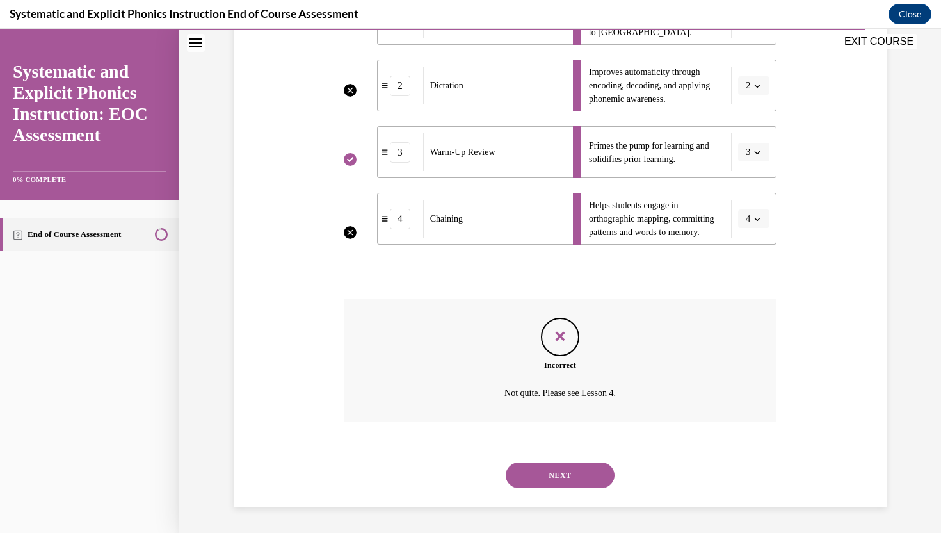
click at [565, 474] on button "NEXT" at bounding box center [560, 475] width 109 height 26
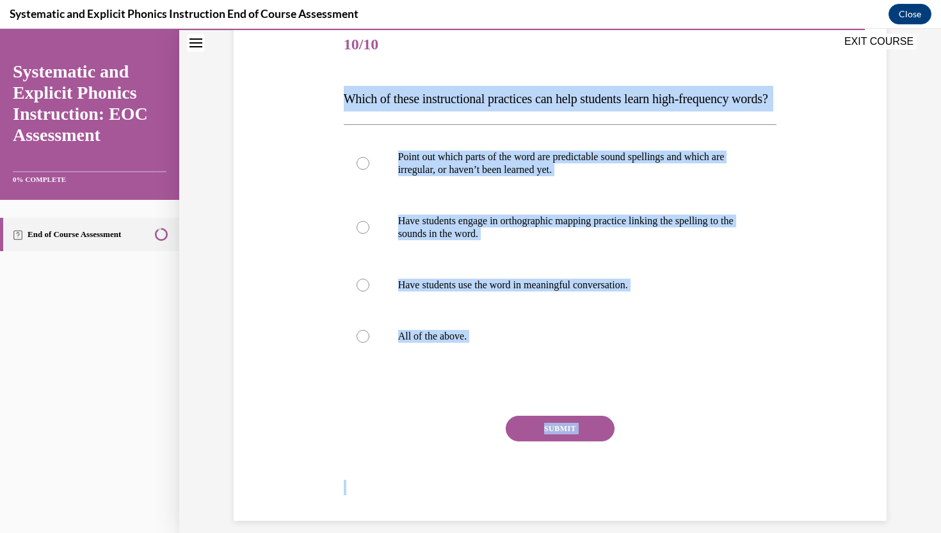
scroll to position [197, 0]
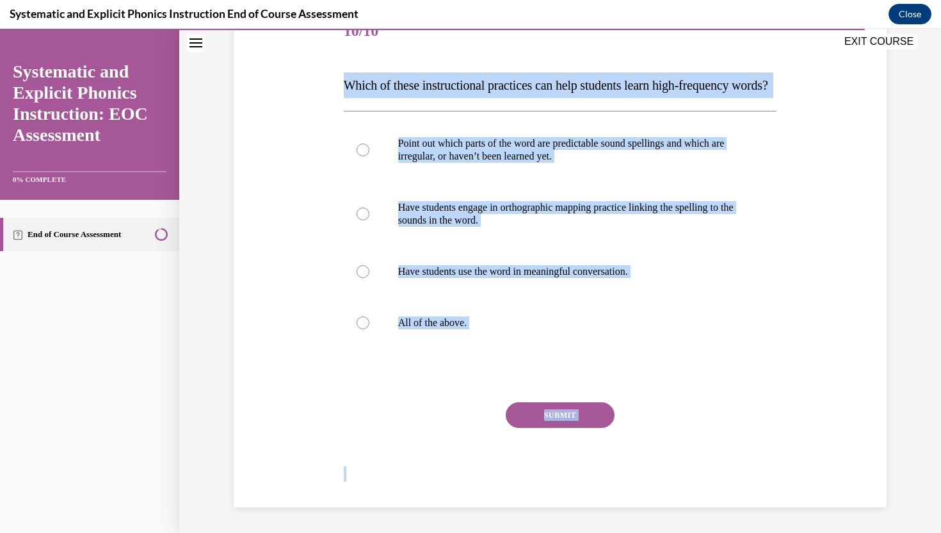
drag, startPoint x: 336, startPoint y: 252, endPoint x: 590, endPoint y: 531, distance: 377.6
click at [590, 531] on div "Question 10/10 Which of these instructional practices can help students learn h…" at bounding box center [560, 215] width 762 height 635
copy div "Which of these instructional practices can help students learn high-frequency w…"
click at [456, 332] on div at bounding box center [560, 322] width 433 height 51
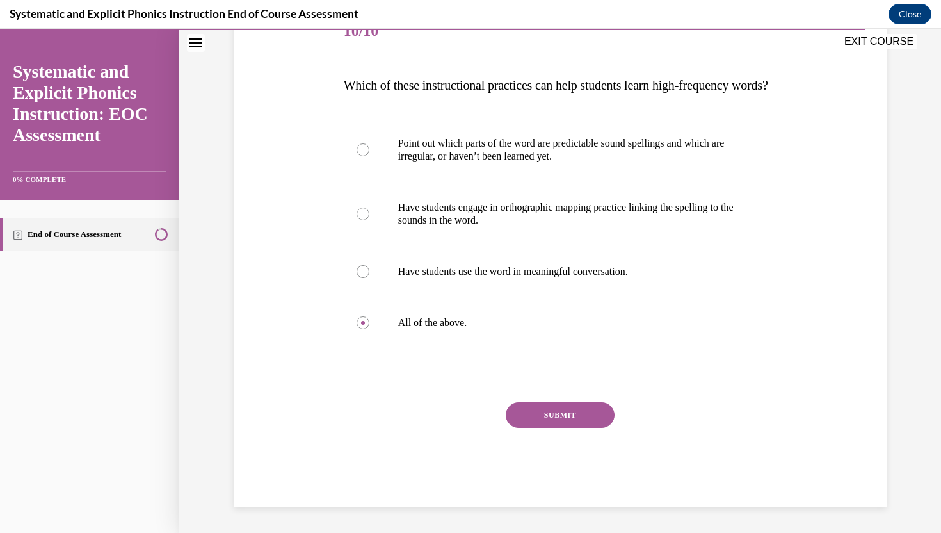
click at [540, 419] on button "SUBMIT" at bounding box center [560, 415] width 109 height 26
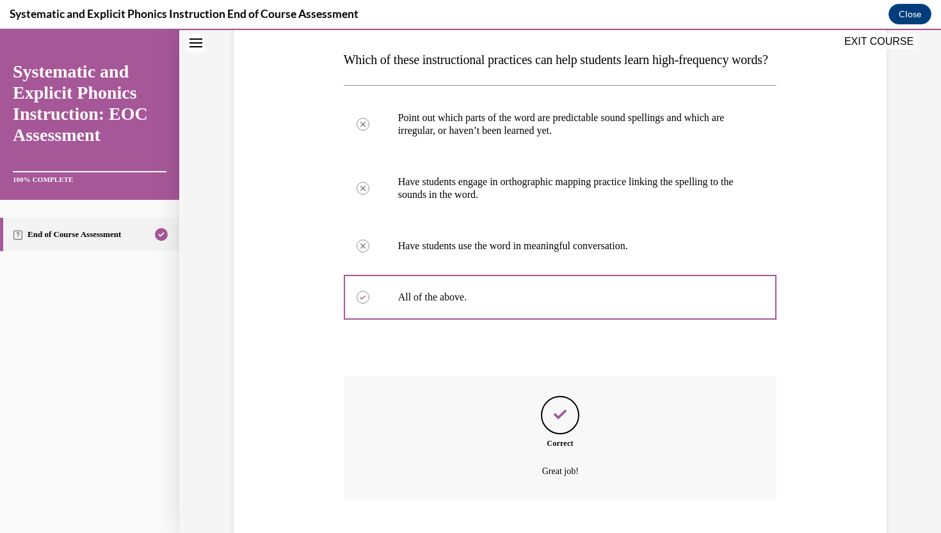
scroll to position [301, 0]
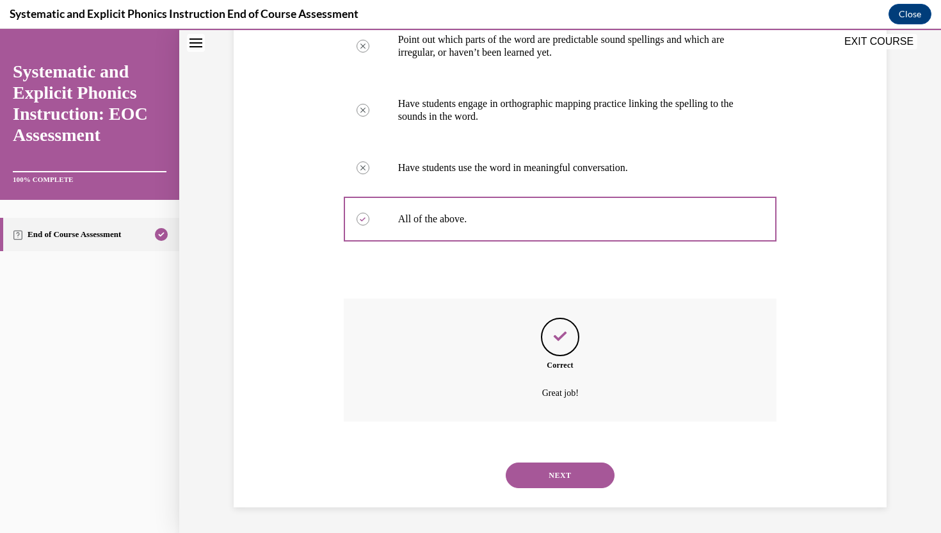
click at [577, 472] on button "NEXT" at bounding box center [560, 475] width 109 height 26
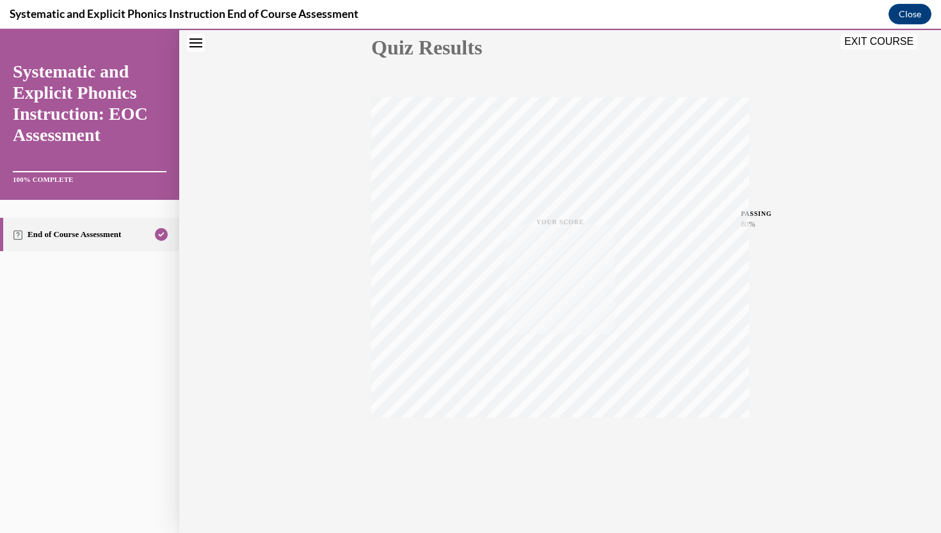
scroll to position [152, 0]
click at [878, 45] on button "EXIT COURSE" at bounding box center [879, 41] width 77 height 15
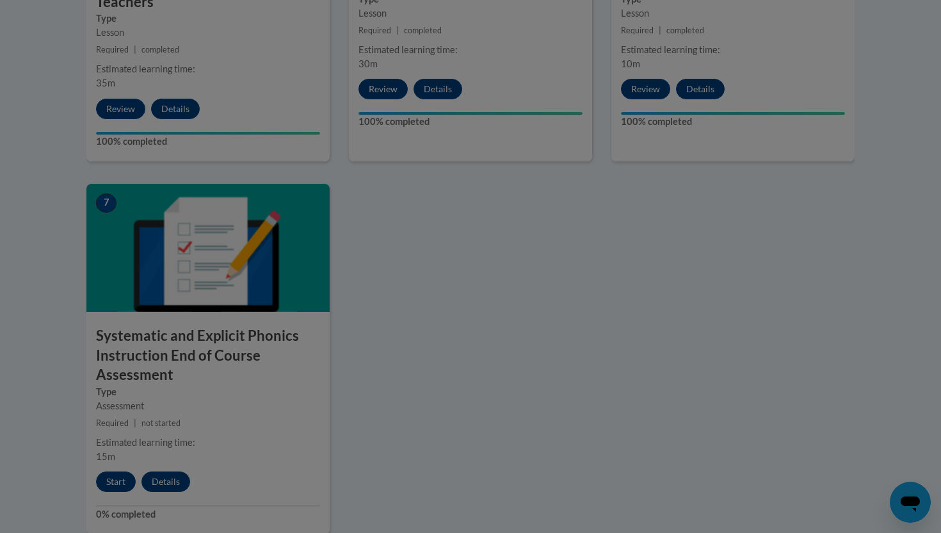
scroll to position [0, 0]
click at [512, 276] on div at bounding box center [470, 266] width 941 height 533
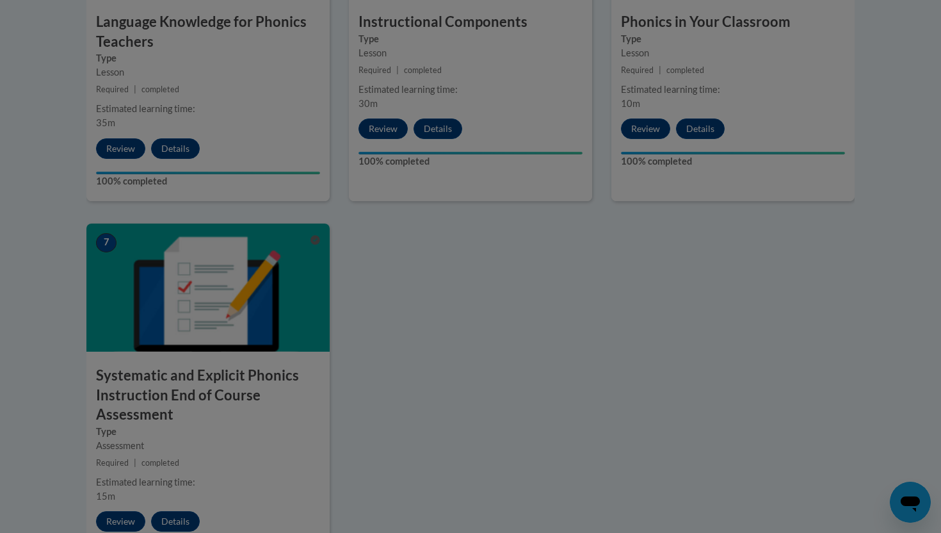
scroll to position [883, 0]
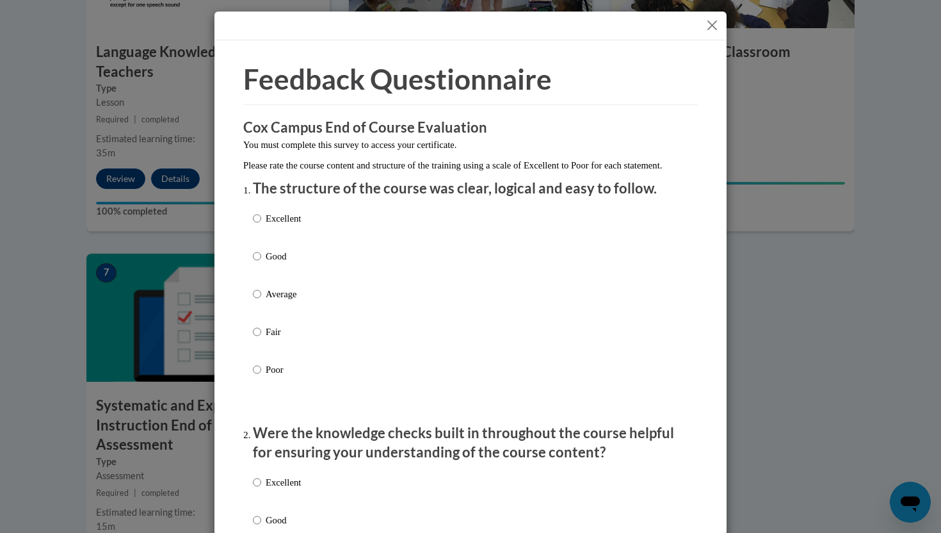
click at [286, 225] on p "Excellent" at bounding box center [283, 218] width 35 height 14
click at [261, 225] on input "Excellent" at bounding box center [257, 218] width 8 height 14
radio input "true"
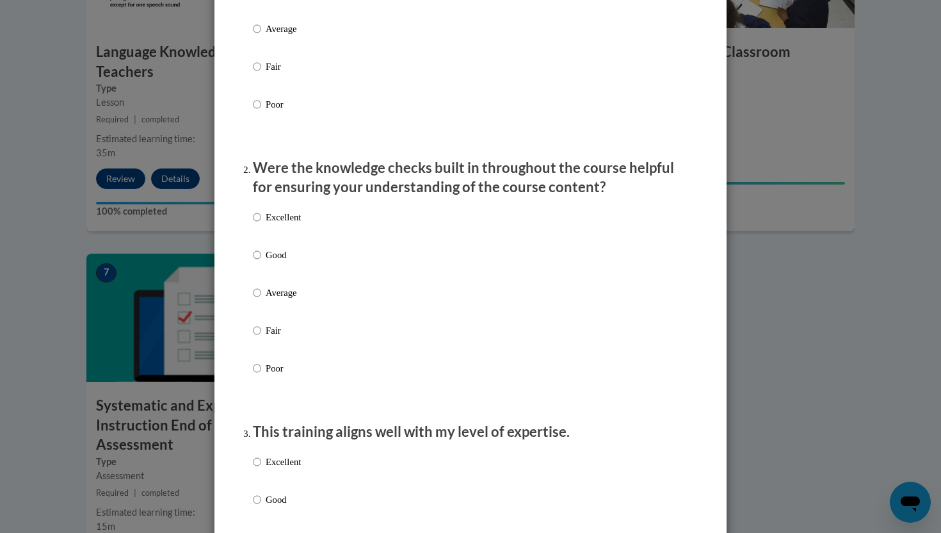
click at [282, 224] on p "Excellent" at bounding box center [283, 217] width 35 height 14
click at [261, 224] on input "Excellent" at bounding box center [257, 217] width 8 height 14
radio input "true"
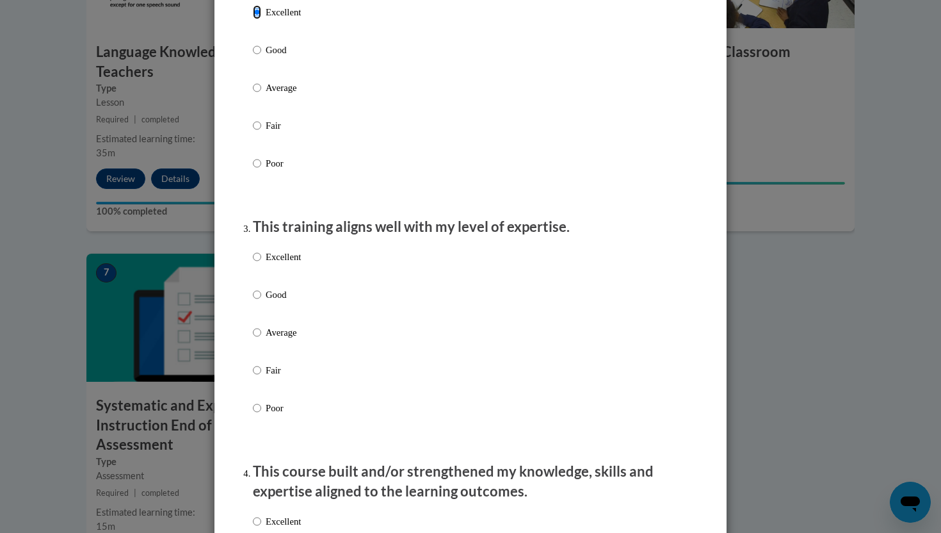
scroll to position [486, 0]
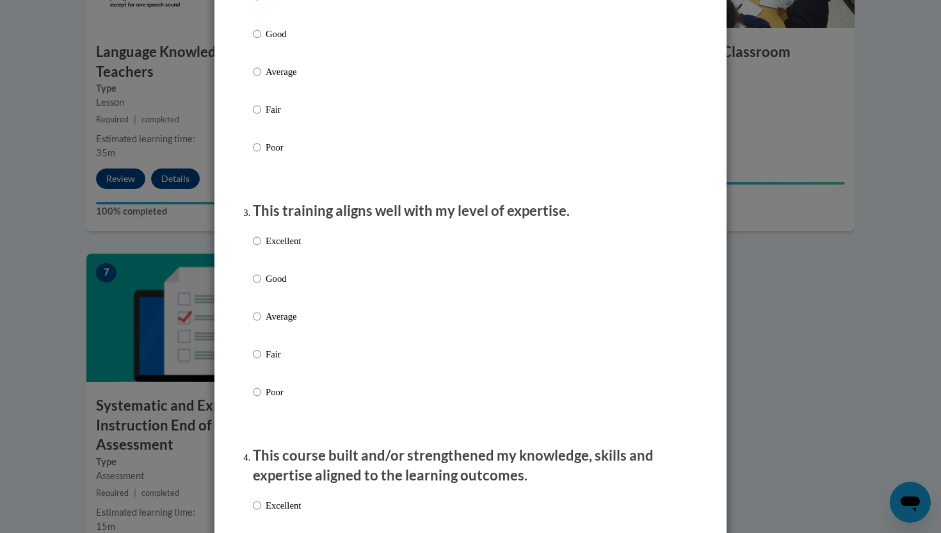
click at [273, 248] on p "Excellent" at bounding box center [283, 241] width 35 height 14
click at [261, 248] on input "Excellent" at bounding box center [257, 241] width 8 height 14
radio input "true"
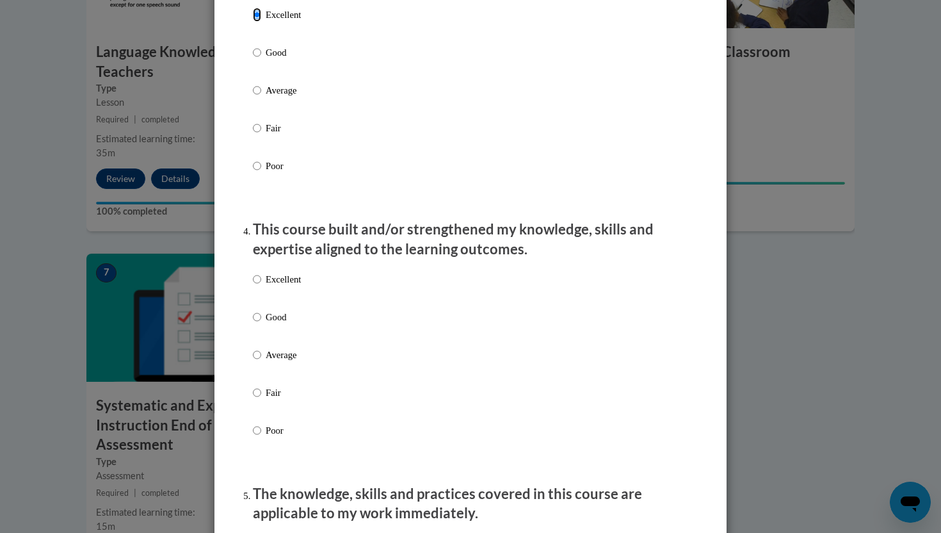
scroll to position [748, 0]
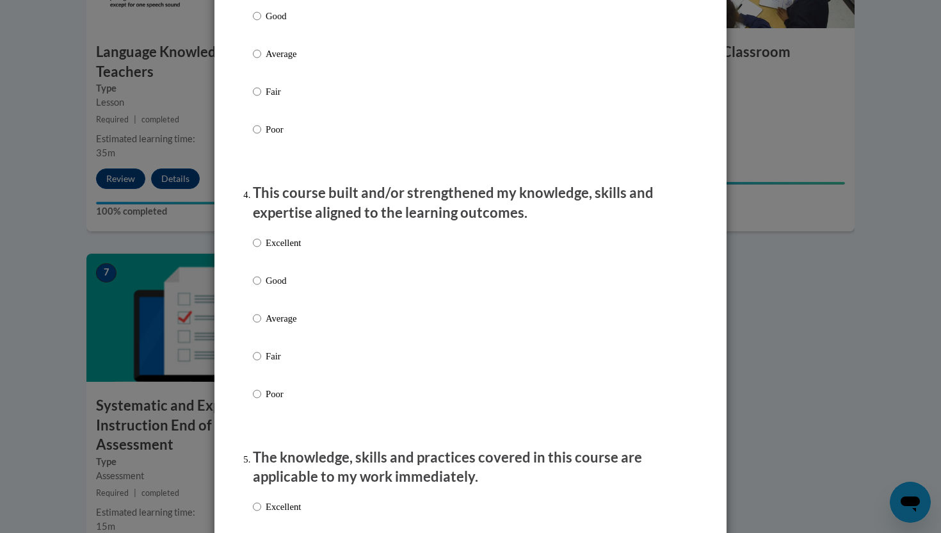
click at [275, 250] on p "Excellent" at bounding box center [283, 243] width 35 height 14
click at [261, 250] on input "Excellent" at bounding box center [257, 243] width 8 height 14
radio input "true"
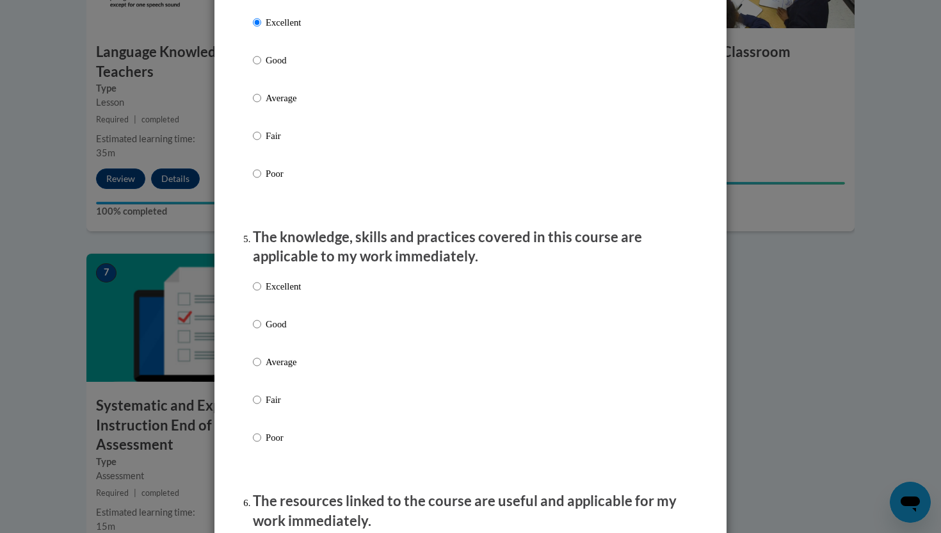
click at [279, 331] on p "Good" at bounding box center [283, 324] width 35 height 14
click at [261, 331] on input "Good" at bounding box center [257, 324] width 8 height 14
radio input "true"
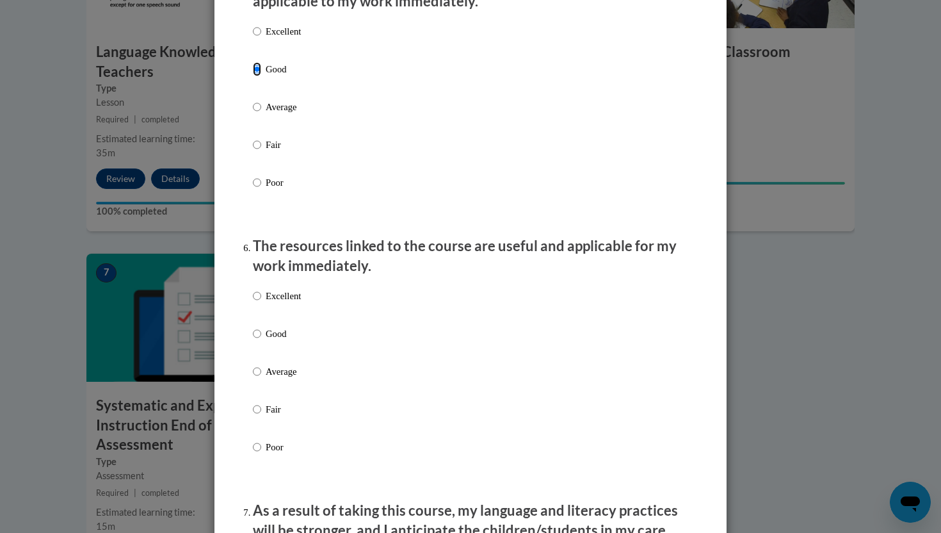
scroll to position [1272, 0]
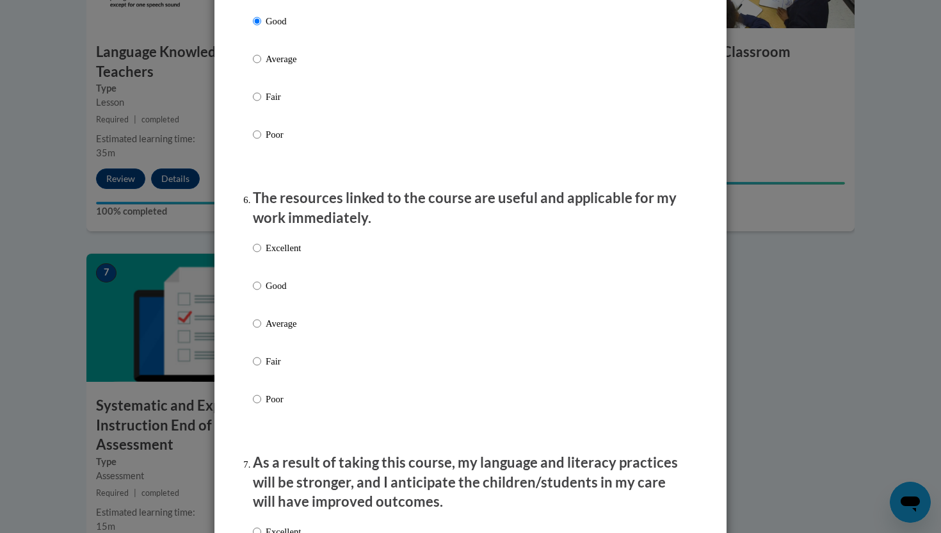
click at [273, 255] on p "Excellent" at bounding box center [283, 248] width 35 height 14
click at [261, 255] on input "Excellent" at bounding box center [257, 248] width 8 height 14
radio input "true"
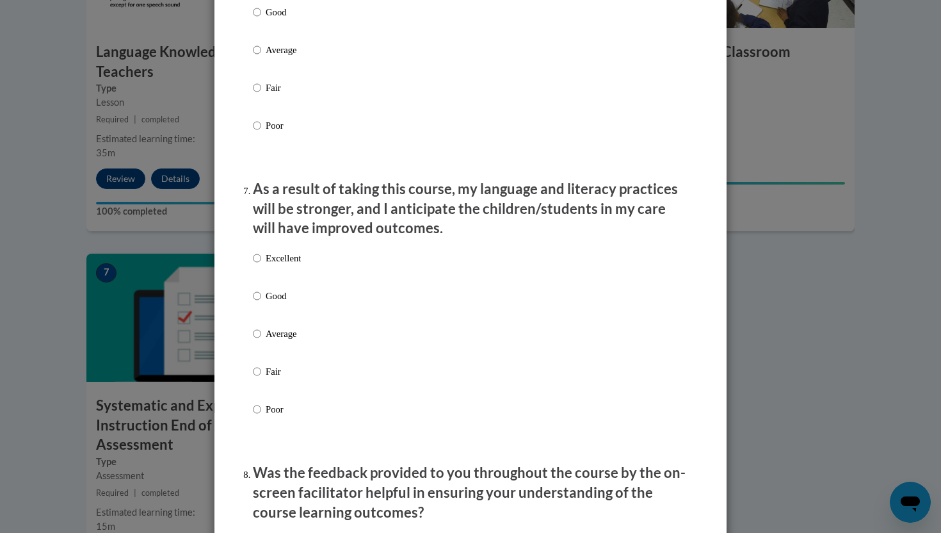
scroll to position [1615, 0]
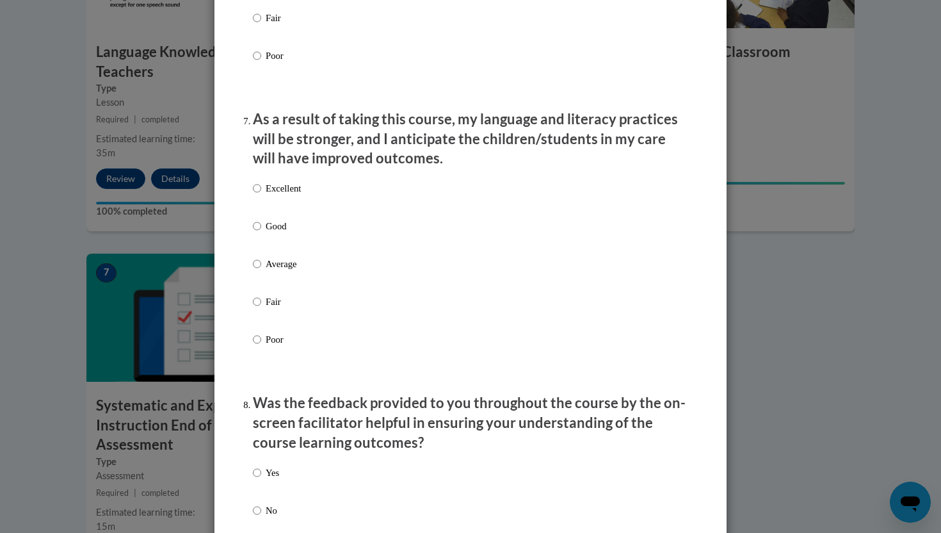
click at [271, 195] on p "Excellent" at bounding box center [283, 188] width 35 height 14
click at [261, 195] on input "Excellent" at bounding box center [257, 188] width 8 height 14
radio input "true"
click at [271, 480] on p "Yes" at bounding box center [272, 472] width 13 height 14
click at [261, 480] on input "Yes" at bounding box center [257, 472] width 8 height 14
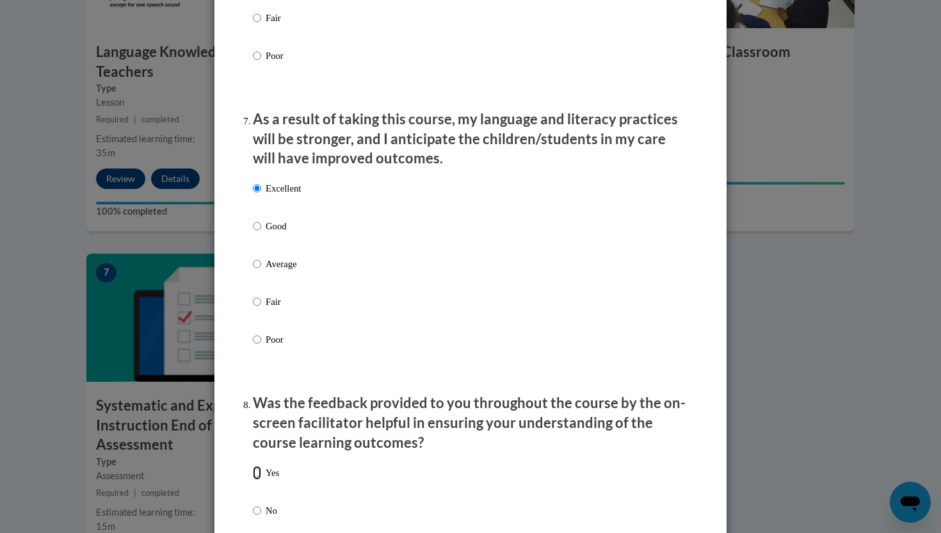
radio input "true"
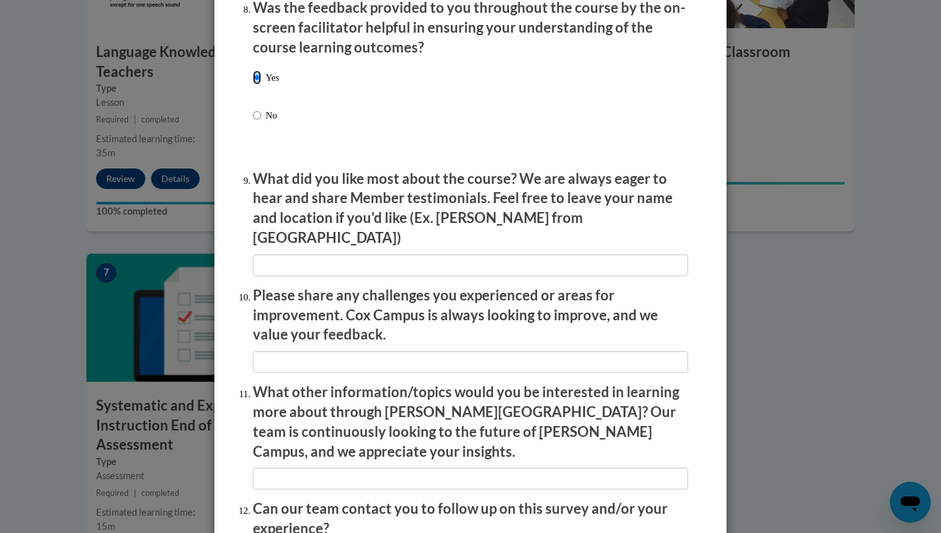
scroll to position [2008, 0]
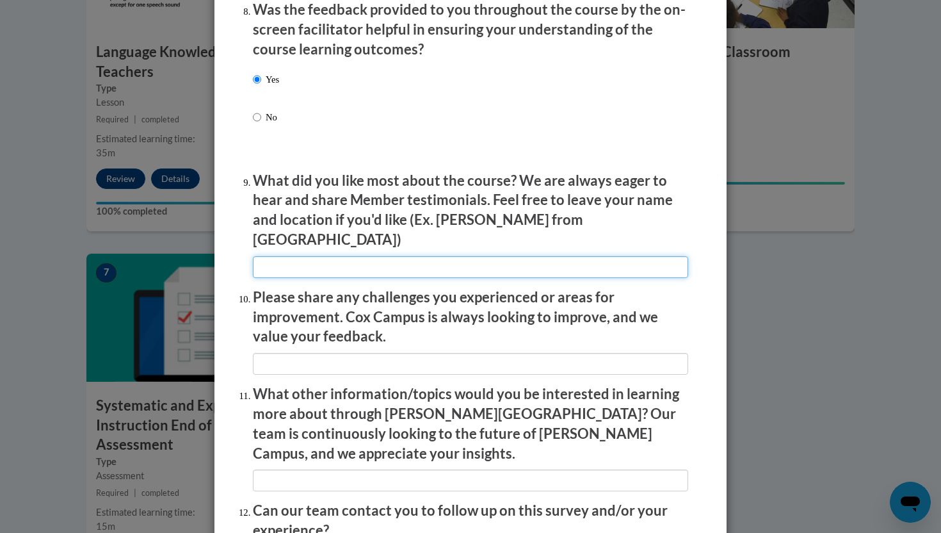
click at [301, 266] on input "textbox" at bounding box center [470, 267] width 435 height 22
type input "I learned a lot about the efforcts of engaging my kids in learning."
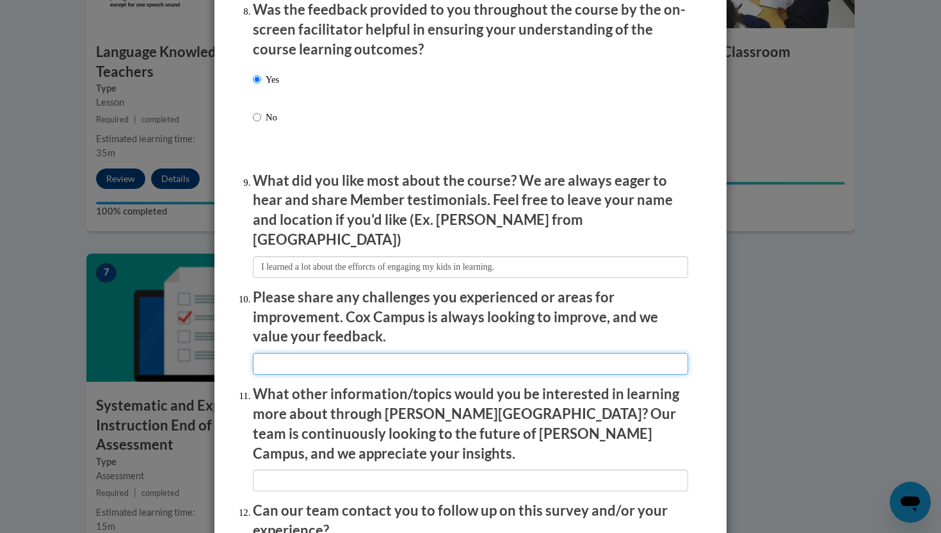
click at [300, 358] on input "textbox" at bounding box center [470, 364] width 435 height 22
type input "Nothing went bad!"
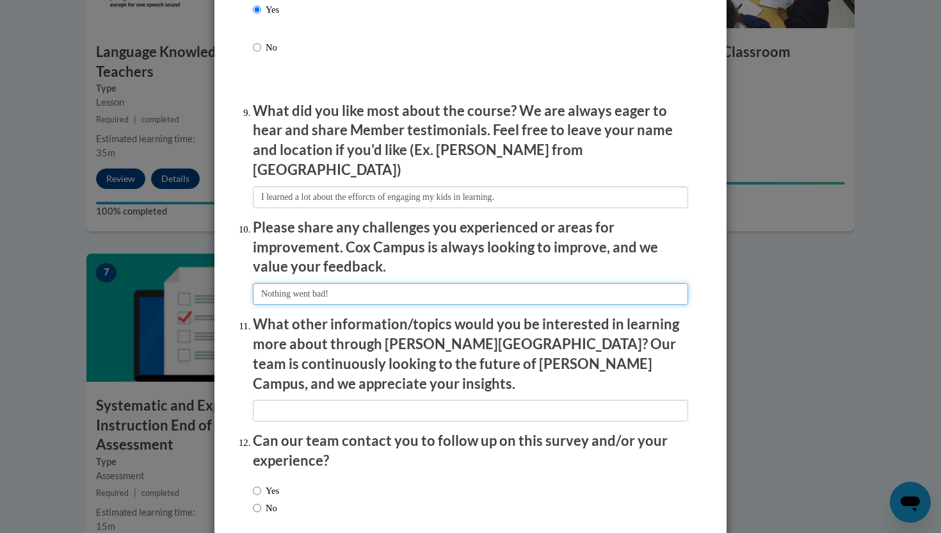
scroll to position [2084, 0]
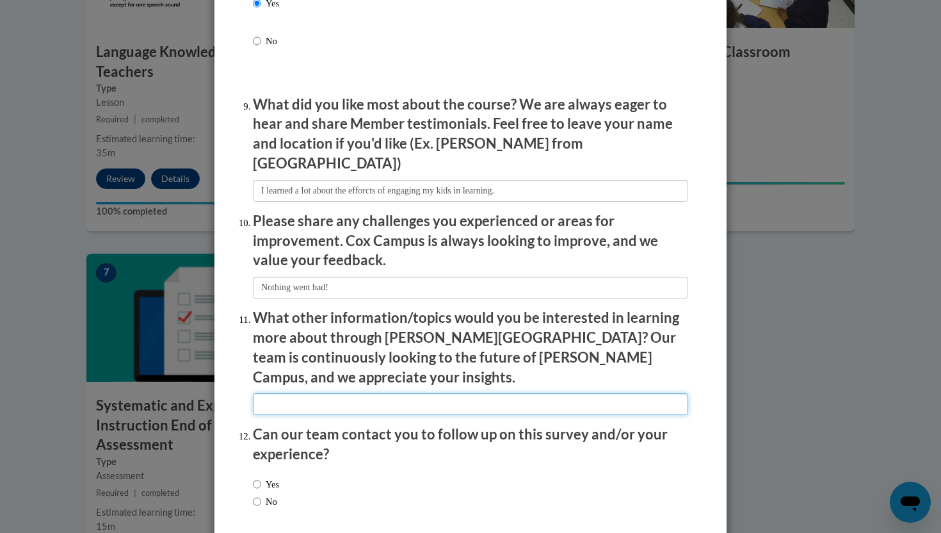
click at [318, 393] on input "textbox" at bounding box center [470, 404] width 435 height 22
type input "I cannot think of any!"
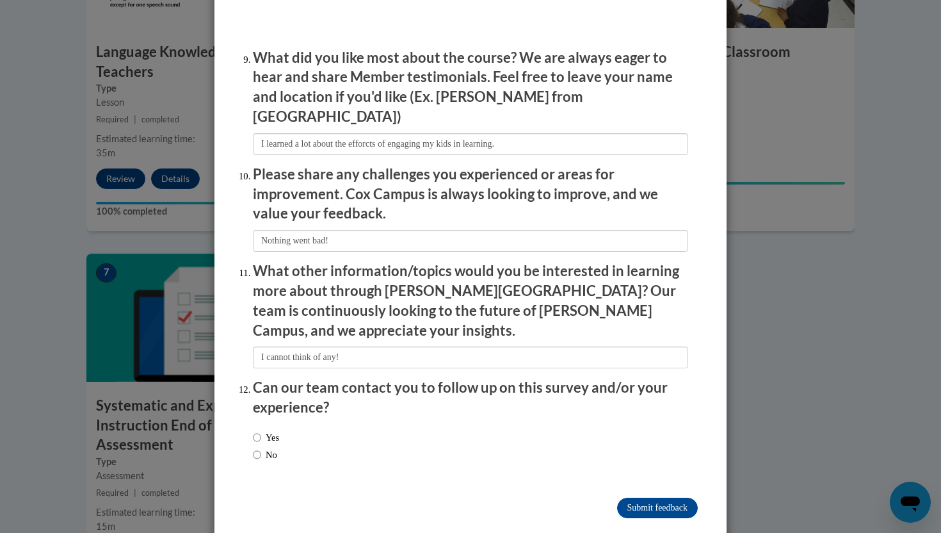
click at [269, 448] on label "No" at bounding box center [265, 455] width 24 height 14
click at [261, 448] on input "No" at bounding box center [257, 455] width 8 height 14
radio input "true"
click at [652, 497] on input "Submit feedback" at bounding box center [657, 507] width 81 height 20
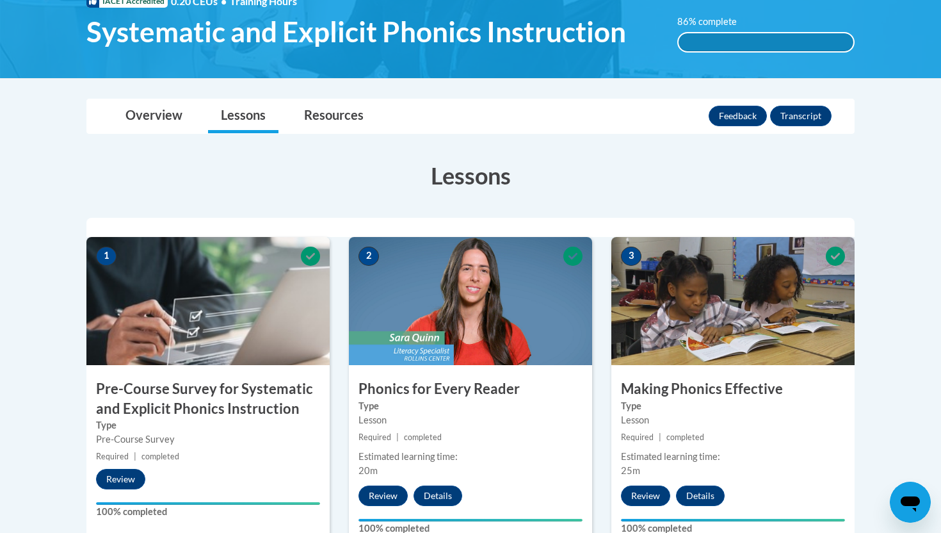
scroll to position [0, 0]
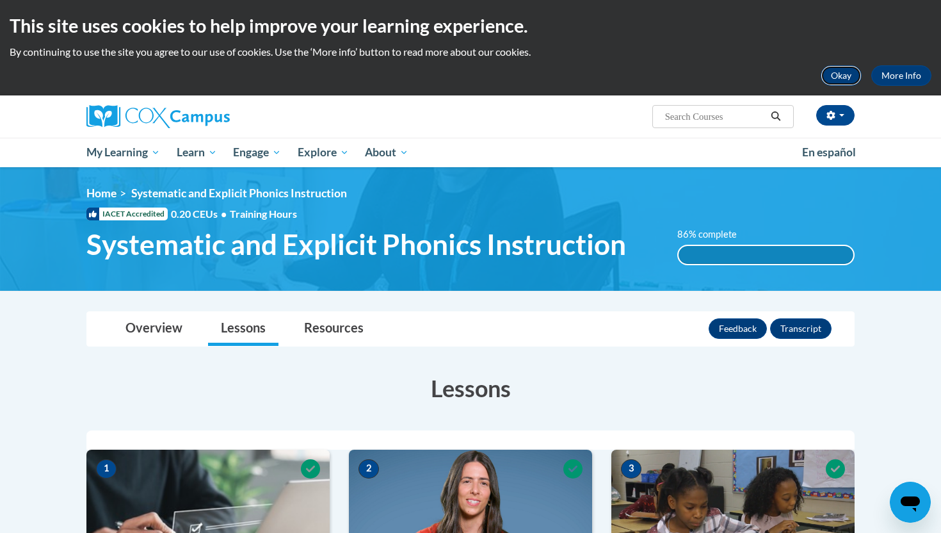
click at [832, 75] on button "Okay" at bounding box center [841, 75] width 41 height 20
